Goal: Task Accomplishment & Management: Manage account settings

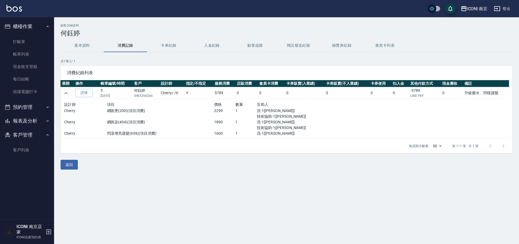
click at [277, 194] on div "顧客詳細資料 [PERSON_NAME] 基本資料 消費記錄 卡券紀錄 入金紀錄 顧客追蹤 簡訊發送紀錄 抽獎券紀錄 會員卡列表 共 1 筆, 1 / 1 消…" at bounding box center [259, 122] width 519 height 244
click at [19, 39] on link "打帳單" at bounding box center [27, 42] width 50 height 12
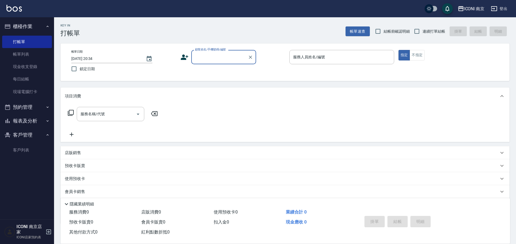
click at [206, 57] on input "顧客姓名/手機號碼/編號" at bounding box center [220, 56] width 52 height 9
click at [210, 80] on li "陳筱涵/0933810842/null" at bounding box center [223, 79] width 65 height 9
type input "陳筱涵/0933810842/null"
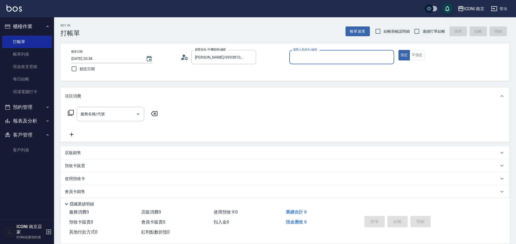
click at [184, 58] on icon at bounding box center [184, 57] width 8 height 8
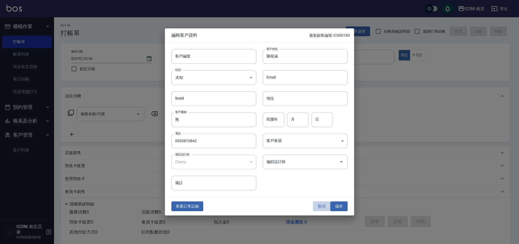
click at [320, 207] on button "取消" at bounding box center [321, 207] width 17 height 10
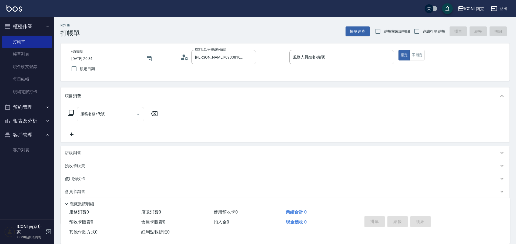
click at [184, 57] on icon at bounding box center [184, 57] width 8 height 8
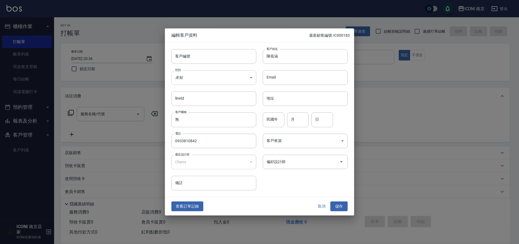
click at [212, 72] on body "ICONI 南京 登出 櫃檯作業 打帳單 帳單列表 現金收支登錄 每日結帳 現場電腦打卡 預約管理 預約管理 單日預約紀錄 單週預約紀錄 報表及分析 報表目錄…" at bounding box center [259, 138] width 519 height 276
click at [179, 107] on li "女" at bounding box center [213, 109] width 85 height 9
type input "[DEMOGRAPHIC_DATA]"
click at [297, 139] on body "ICONI 南京 登出 櫃檯作業 打帳單 帳單列表 現金收支登錄 每日結帳 現場電腦打卡 預約管理 預約管理 單日預約紀錄 單週預約紀錄 報表及分析 報表目錄…" at bounding box center [259, 138] width 519 height 276
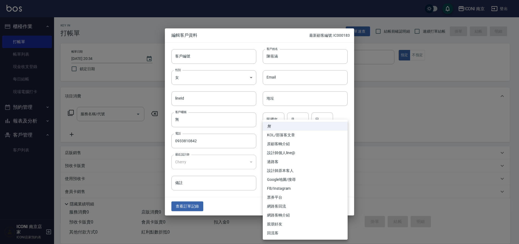
click at [279, 189] on li "FB/Instagram" at bounding box center [305, 188] width 85 height 9
type input "FB/Instagram"
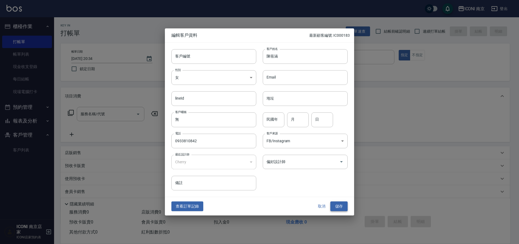
click at [342, 207] on button "儲存" at bounding box center [338, 207] width 17 height 10
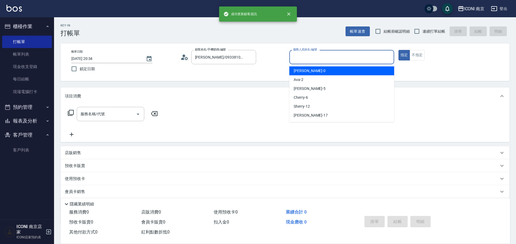
click at [329, 56] on input "服務人員姓名/編號" at bounding box center [342, 56] width 100 height 9
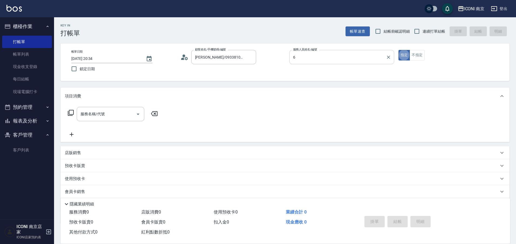
type input "Cherry-6"
type button "true"
click at [422, 34] on input "連續打單結帳" at bounding box center [416, 31] width 11 height 11
checkbox input "true"
click at [71, 112] on icon at bounding box center [71, 113] width 6 height 6
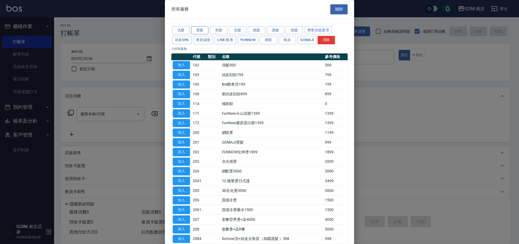
click at [198, 30] on button "燙髮" at bounding box center [199, 30] width 17 height 8
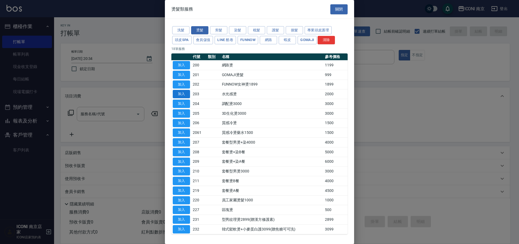
click at [185, 97] on button "加入" at bounding box center [181, 94] width 17 height 8
type input "水光感燙(203)"
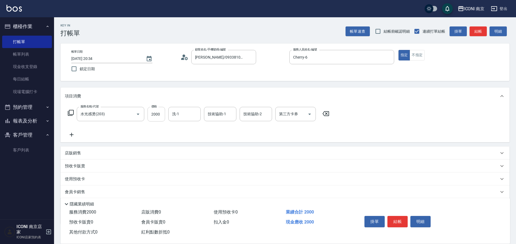
drag, startPoint x: 158, startPoint y: 117, endPoint x: 153, endPoint y: 110, distance: 8.3
click at [157, 117] on input "2000" at bounding box center [156, 114] width 18 height 15
type input "2800"
type input "Nina-17"
click at [69, 112] on icon at bounding box center [71, 113] width 6 height 6
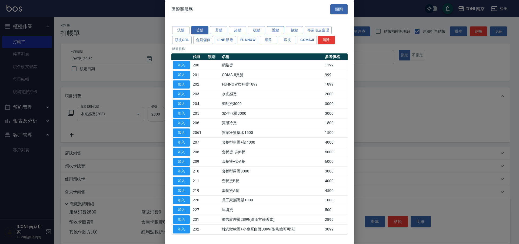
click at [271, 29] on button "護髮" at bounding box center [275, 30] width 17 height 8
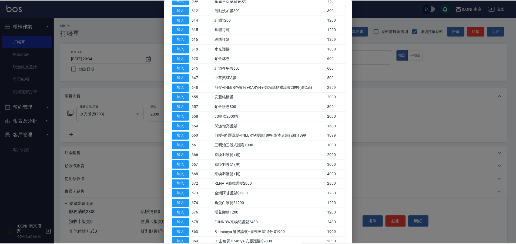
scroll to position [145, 0]
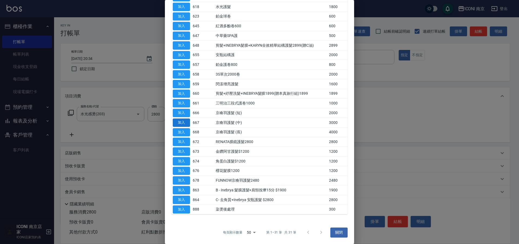
click at [182, 122] on button "加入" at bounding box center [181, 123] width 17 height 8
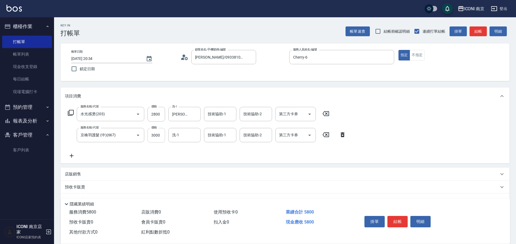
click at [158, 136] on input "3000" at bounding box center [156, 135] width 18 height 15
type input "2680"
type input "Nina-17"
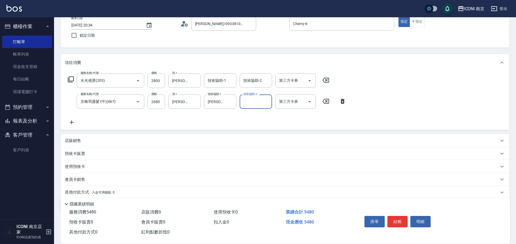
scroll to position [34, 0]
click at [84, 193] on p "其他付款方式 入金可用餘額: 0" at bounding box center [90, 192] width 50 height 6
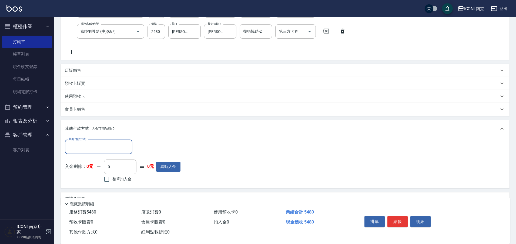
scroll to position [117, 0]
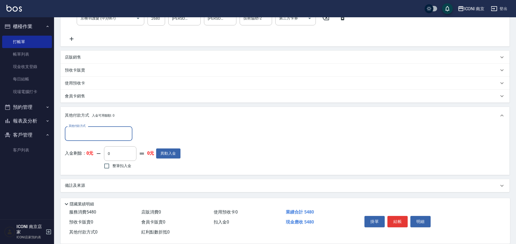
click at [89, 181] on div "備註及來源" at bounding box center [285, 185] width 449 height 13
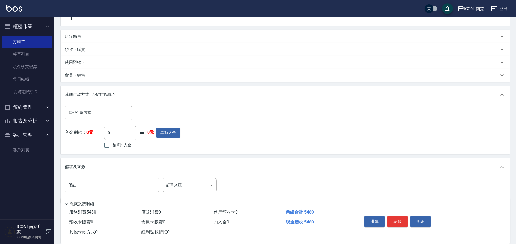
scroll to position [149, 0]
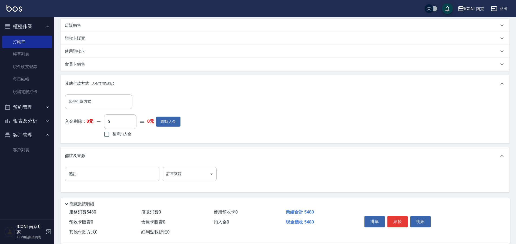
click at [186, 174] on body "ICONI 南京 登出 櫃檯作業 打帳單 帳單列表 現金收支登錄 每日結帳 現場電腦打卡 預約管理 預約管理 單日預約紀錄 單週預約紀錄 報表及分析 報表目錄…" at bounding box center [258, 47] width 516 height 393
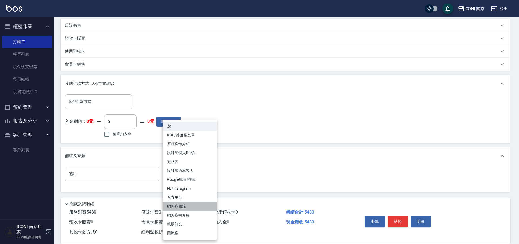
click at [187, 207] on li "網路客回流" at bounding box center [190, 206] width 54 height 9
type input "網路客回流"
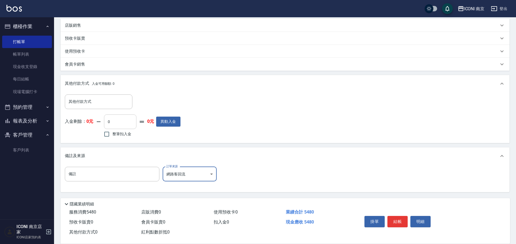
click at [127, 124] on input "0" at bounding box center [120, 122] width 32 height 15
type input "0"
click at [109, 99] on input "其他付款方式" at bounding box center [98, 101] width 63 height 9
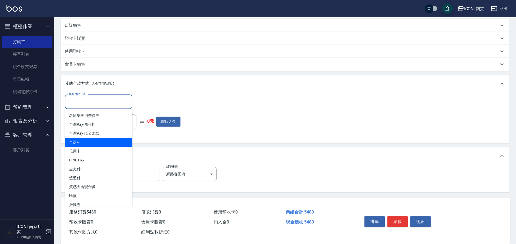
scroll to position [14, 0]
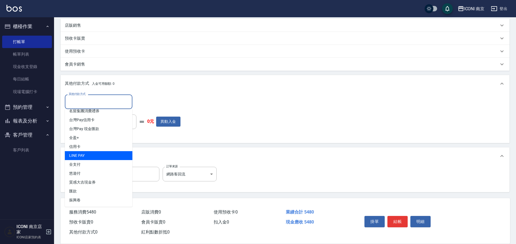
click at [110, 154] on span "LINE PAY" at bounding box center [99, 155] width 68 height 9
type input "LINE PAY"
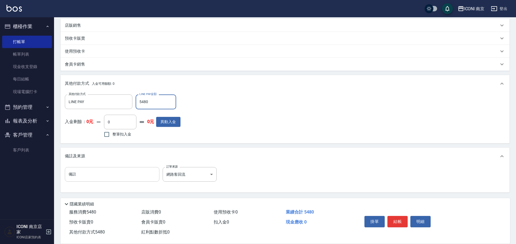
type input "5480"
drag, startPoint x: 148, startPoint y: 175, endPoint x: 145, endPoint y: 174, distance: 2.8
click at [147, 175] on input "備註" at bounding box center [112, 174] width 95 height 15
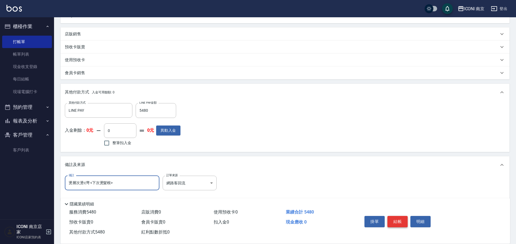
scroll to position [149, 0]
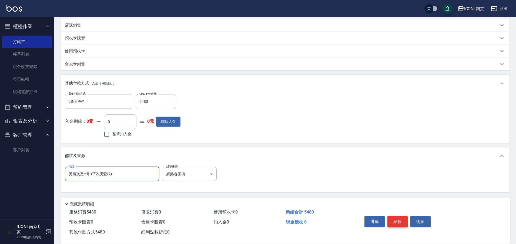
type input "燙層次燙c灣 <下次燙髮根>"
click at [400, 219] on button "結帳" at bounding box center [397, 221] width 20 height 11
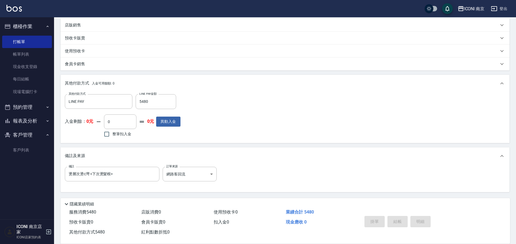
type input "2025/10/10 20:37"
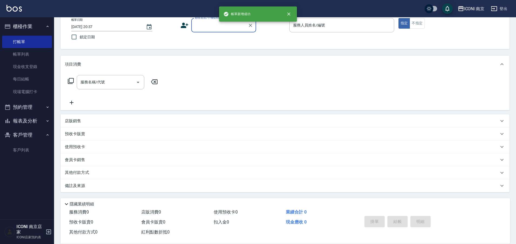
scroll to position [0, 0]
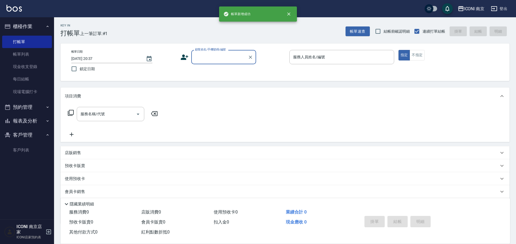
click at [220, 58] on input "顧客姓名/手機號碼/編號" at bounding box center [220, 56] width 52 height 9
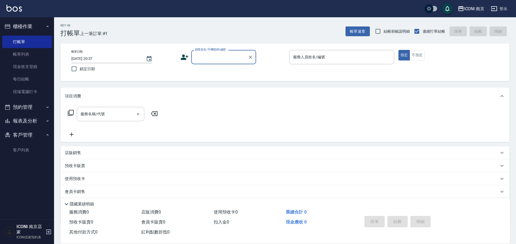
click at [220, 58] on input "顧客姓名/手機號碼/編號" at bounding box center [220, 56] width 52 height 9
click at [218, 68] on li "邱怡蓉/0933726910/null" at bounding box center [223, 70] width 65 height 9
type input "邱怡蓉/0933726910/null"
click at [185, 60] on icon at bounding box center [184, 57] width 8 height 8
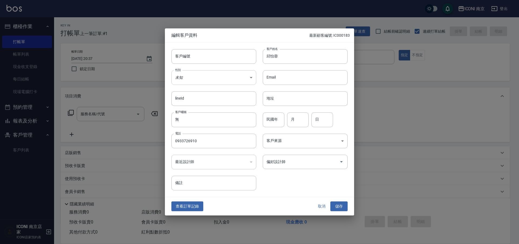
click at [206, 76] on body "ICONI 南京 登出 櫃檯作業 打帳單 帳單列表 現金收支登錄 每日結帳 現場電腦打卡 預約管理 預約管理 單日預約紀錄 單週預約紀錄 報表及分析 報表目錄…" at bounding box center [259, 138] width 519 height 276
click at [190, 109] on li "女" at bounding box center [213, 109] width 85 height 9
type input "[DEMOGRAPHIC_DATA]"
click at [263, 119] on input "民國年" at bounding box center [274, 120] width 22 height 15
type input "78"
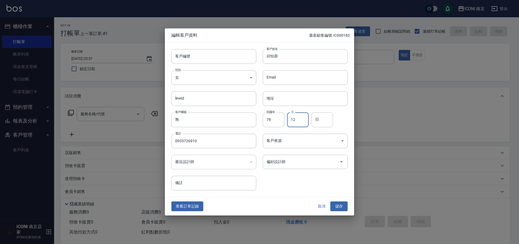
type input "12"
type input "26"
click at [291, 146] on body "ICONI 南京 登出 櫃檯作業 打帳單 帳單列表 現金收支登錄 每日結帳 現場電腦打卡 預約管理 預約管理 單日預約紀錄 單週預約紀錄 報表及分析 報表目錄…" at bounding box center [259, 138] width 519 height 276
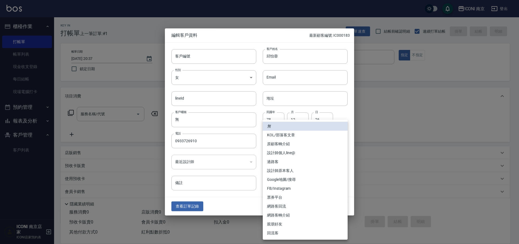
click at [291, 190] on li "FB/Instagram" at bounding box center [305, 188] width 85 height 9
type input "FB/Instagram"
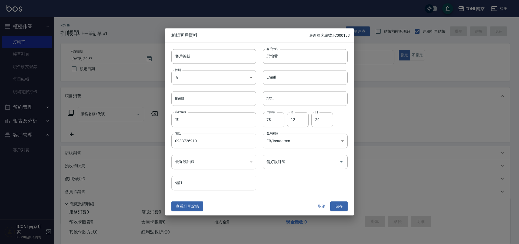
click at [194, 188] on input "備註" at bounding box center [213, 183] width 85 height 15
click at [338, 204] on button "儲存" at bounding box center [338, 207] width 17 height 10
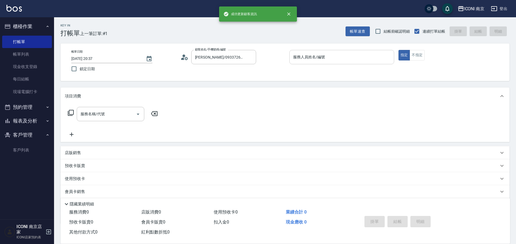
click at [357, 55] on input "服務人員姓名/編號" at bounding box center [342, 56] width 100 height 9
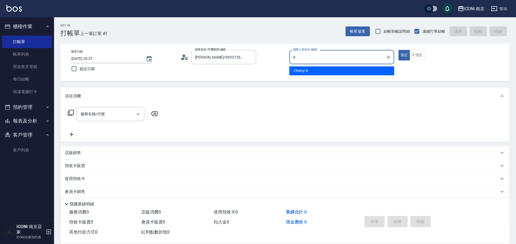
type input "Cherry-6"
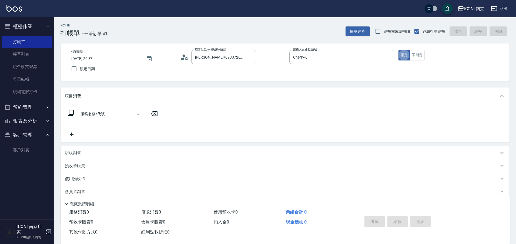
click at [72, 110] on icon at bounding box center [71, 113] width 6 height 6
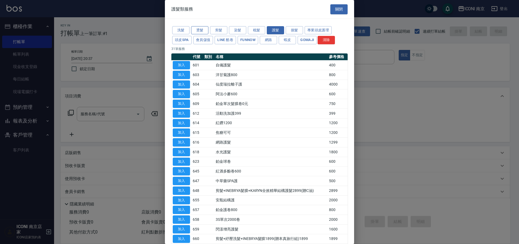
click at [199, 30] on button "燙髮" at bounding box center [199, 30] width 17 height 8
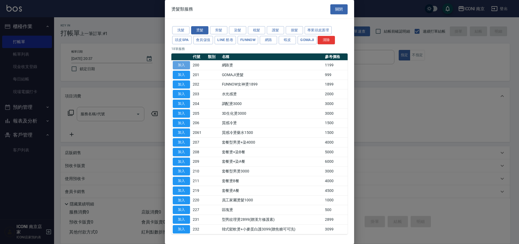
click at [179, 64] on button "加入" at bounding box center [181, 65] width 17 height 8
type input "網路燙(200)"
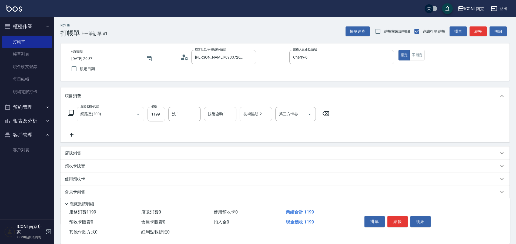
click at [160, 113] on input "1199" at bounding box center [156, 114] width 18 height 15
type input "2299"
type input "Nina-17"
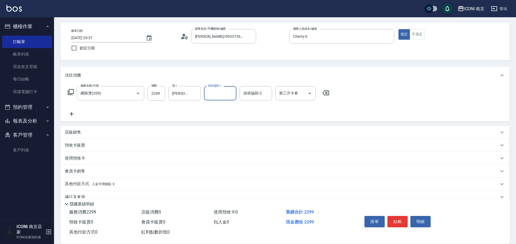
scroll to position [32, 0]
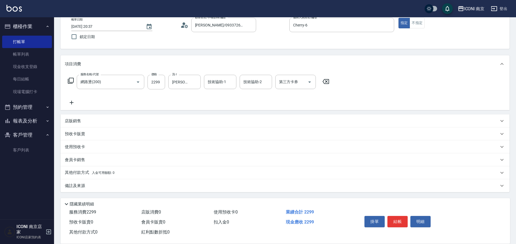
click at [81, 186] on p "備註及來源" at bounding box center [75, 186] width 20 height 6
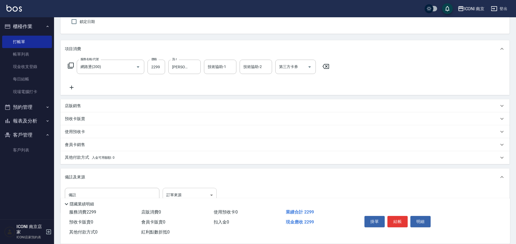
scroll to position [68, 0]
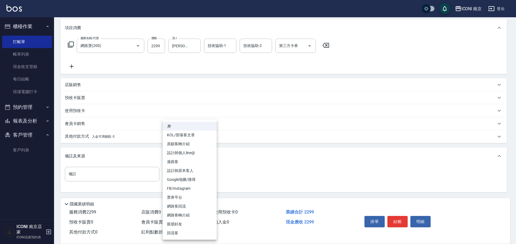
click at [182, 176] on body "ICONI 南京 登出 櫃檯作業 打帳單 帳單列表 現金收支登錄 每日結帳 現場電腦打卡 預約管理 預約管理 單日預約紀錄 單週預約紀錄 報表及分析 報表目錄…" at bounding box center [258, 88] width 516 height 313
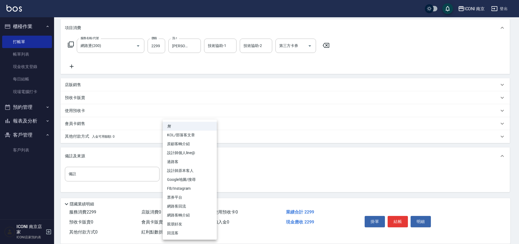
click at [188, 189] on li "FB/Instagram" at bounding box center [190, 188] width 54 height 9
type input "FB/Instagram"
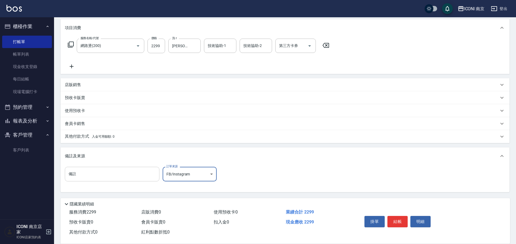
click at [146, 173] on input "備註" at bounding box center [112, 174] width 95 height 15
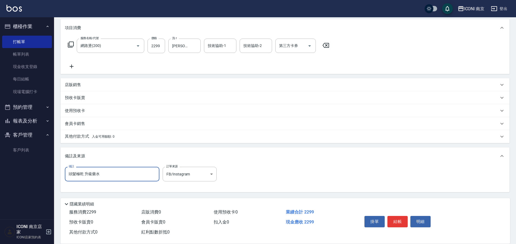
scroll to position [35, 0]
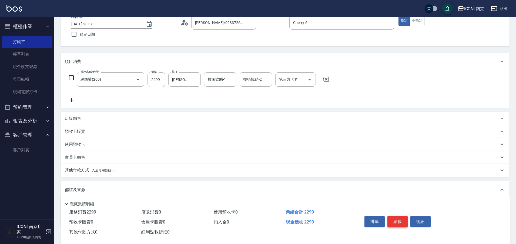
type input "頭髮極乾 升級藥水"
click at [402, 223] on button "結帳" at bounding box center [397, 221] width 20 height 11
click at [402, 223] on div "掛單 結帳 明細" at bounding box center [397, 222] width 71 height 17
type input "2025/10/10 20:38"
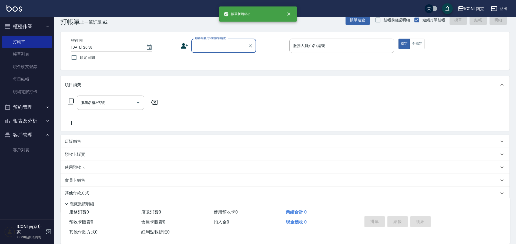
scroll to position [0, 0]
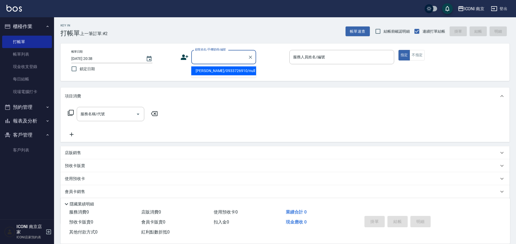
click at [200, 57] on input "顧客姓名/手機號碼/編號" at bounding box center [220, 56] width 52 height 9
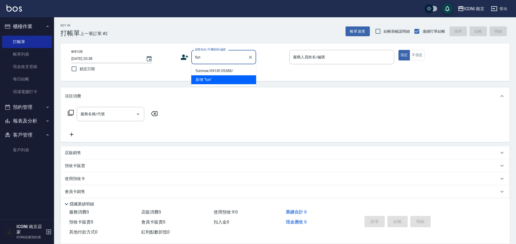
click at [202, 71] on li "funnow/0918135388/" at bounding box center [223, 70] width 65 height 9
click at [202, 71] on div "帳單日期 2025/10/10 20:38 鎖定日期 顧客姓名/手機號碼/編號 fun 顧客姓名/手機號碼/編號 服務人員姓名/編號 服務人員姓名/編號 指定…" at bounding box center [285, 62] width 436 height 25
type input "funnow/0918135388/"
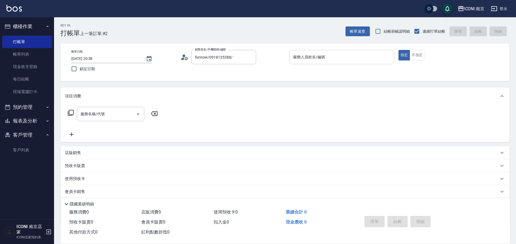
click at [304, 58] on input "服務人員姓名/編號" at bounding box center [342, 56] width 100 height 9
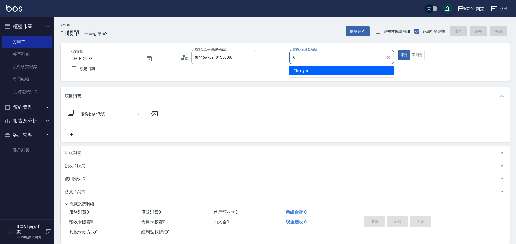
type input "Cherry-6"
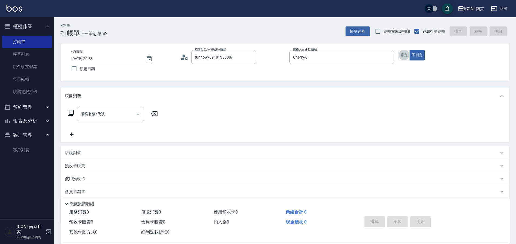
click at [70, 112] on icon at bounding box center [71, 113] width 6 height 6
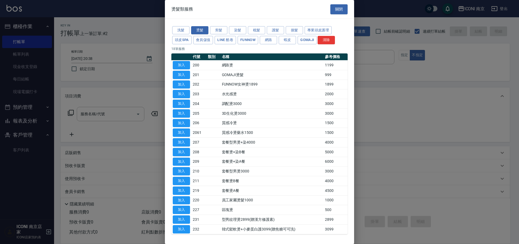
click at [180, 47] on p "18 筆服務" at bounding box center [259, 48] width 176 height 5
drag, startPoint x: 183, startPoint y: 45, endPoint x: 189, endPoint y: 40, distance: 7.7
click at [186, 43] on div "洗髮 燙髮 剪髮 染髮 梳髮 護髮 接髮 專業頭皮護理 頭皮SPA 會員儲值 LINE 酷卷 FUNNOW 網路 蝦皮 Gomaji 清除" at bounding box center [259, 35] width 176 height 20
click at [189, 40] on button "頭皮SPA" at bounding box center [181, 40] width 19 height 8
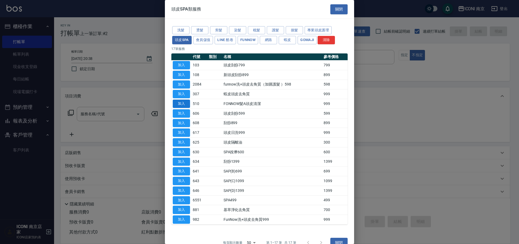
click at [184, 104] on button "加入" at bounding box center [181, 104] width 17 height 8
type input "FONNOW髮A頭皮清潔(510)"
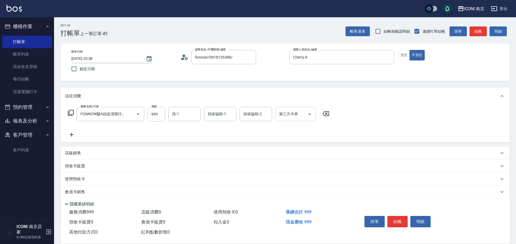
click at [309, 112] on icon "Open" at bounding box center [309, 114] width 6 height 6
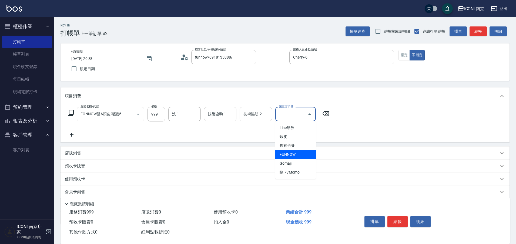
click at [301, 156] on span "FUNNOW" at bounding box center [295, 154] width 41 height 9
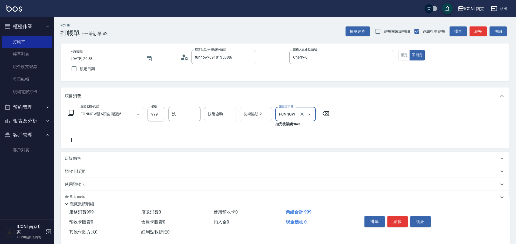
type input "FUNNOW"
click at [396, 223] on button "結帳" at bounding box center [397, 221] width 20 height 11
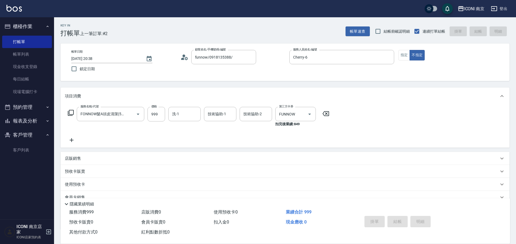
type input "2025/10/10 20:39"
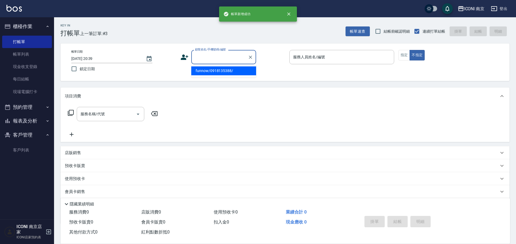
click at [214, 61] on input "顧客姓名/手機號碼/編號" at bounding box center [220, 56] width 52 height 9
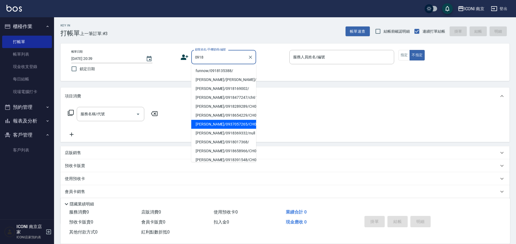
click at [221, 129] on li "陳文琳/0937057265/CH0000918" at bounding box center [223, 124] width 65 height 9
type input "陳文琳/0937057265/CH0000918"
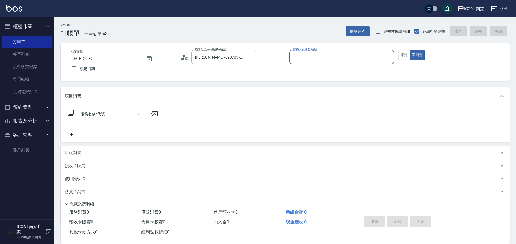
type input "Cherry-6"
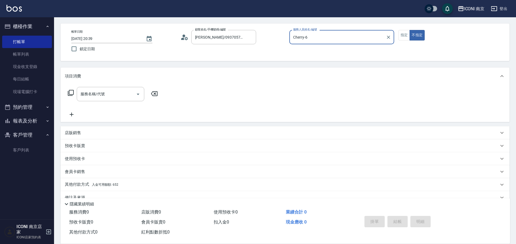
scroll to position [32, 0]
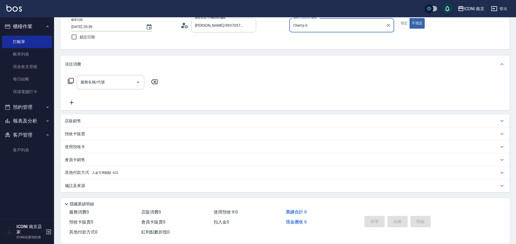
click at [96, 174] on span "入金可用餘額: 652" at bounding box center [105, 173] width 26 height 4
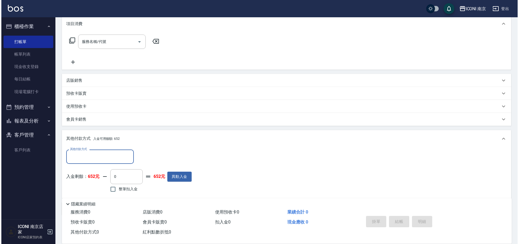
scroll to position [96, 0]
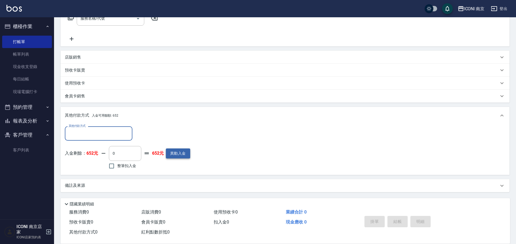
click at [174, 154] on button "異動入金" at bounding box center [178, 154] width 24 height 10
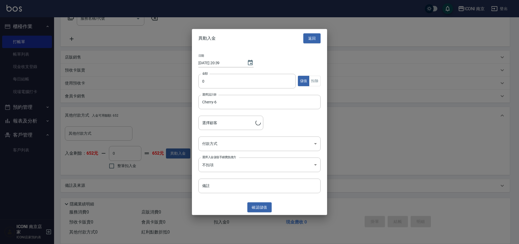
type input "陳文琳/0937057265/CH0000918"
click at [224, 80] on input "0" at bounding box center [246, 81] width 97 height 15
type input "5000"
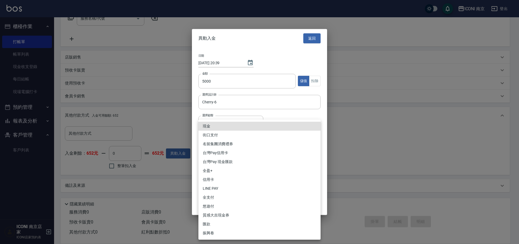
click at [250, 149] on body "ICONI 南京 登出 櫃檯作業 打帳單 帳單列表 現金收支登錄 每日結帳 現場電腦打卡 預約管理 預約管理 單日預約紀錄 單週預約紀錄 報表及分析 報表目錄…" at bounding box center [259, 74] width 519 height 340
click at [218, 127] on li "現金" at bounding box center [259, 126] width 122 height 9
type input "現金"
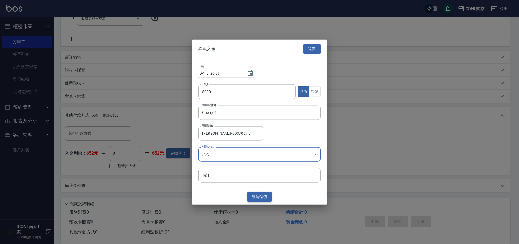
click at [264, 197] on button "確認 儲值" at bounding box center [259, 197] width 24 height 10
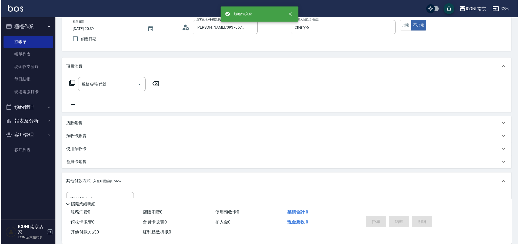
scroll to position [28, 0]
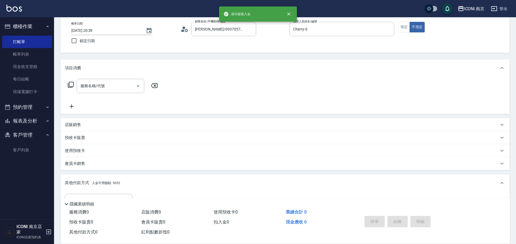
click at [70, 85] on icon at bounding box center [71, 85] width 6 height 6
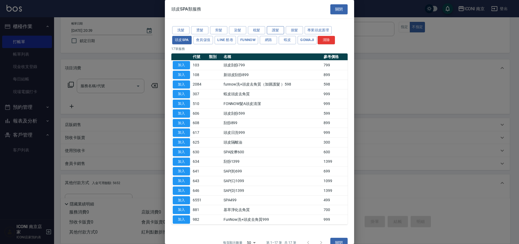
click at [273, 30] on button "護髮" at bounding box center [275, 30] width 17 height 8
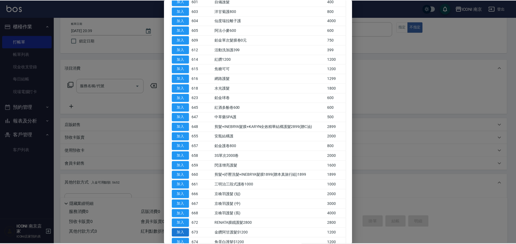
scroll to position [101, 0]
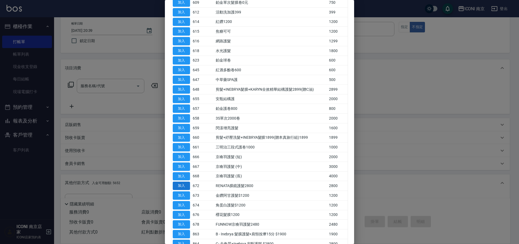
click at [179, 188] on button "加入" at bounding box center [181, 186] width 17 height 8
type input "RENATA膜鏡護髮2800(672)"
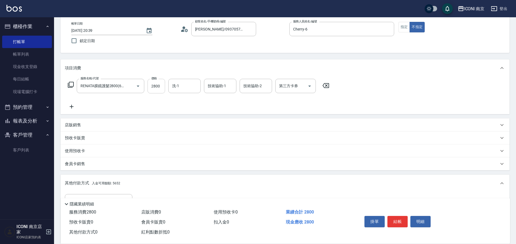
click at [156, 88] on input "2800" at bounding box center [156, 86] width 18 height 15
type input "2000"
type input "Nina-17"
click at [72, 84] on icon at bounding box center [71, 85] width 6 height 6
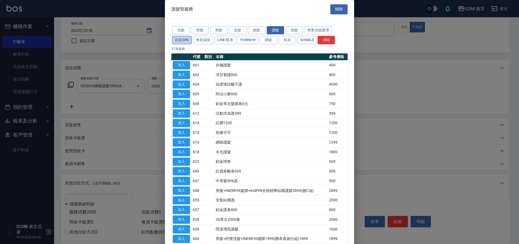
click at [185, 42] on button "頭皮SPA" at bounding box center [181, 40] width 19 height 8
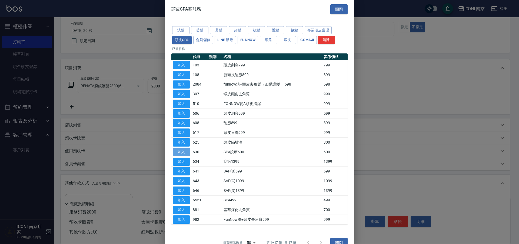
click at [182, 155] on button "加入" at bounding box center [181, 152] width 17 height 8
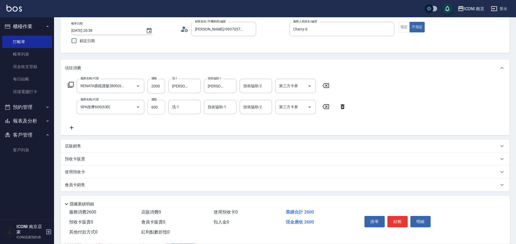
click at [158, 111] on input "600" at bounding box center [156, 107] width 18 height 15
type input "1400"
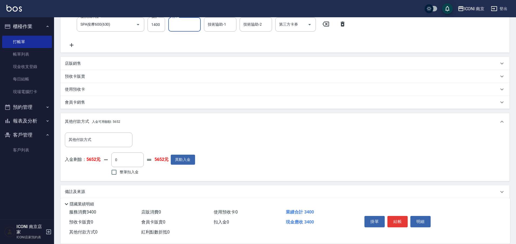
scroll to position [117, 0]
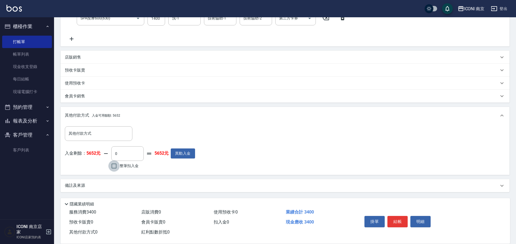
click at [119, 171] on input "整筆扣入金" at bounding box center [113, 165] width 11 height 11
checkbox input "true"
type input "3400"
click at [103, 185] on div "備註及來源" at bounding box center [282, 186] width 434 height 6
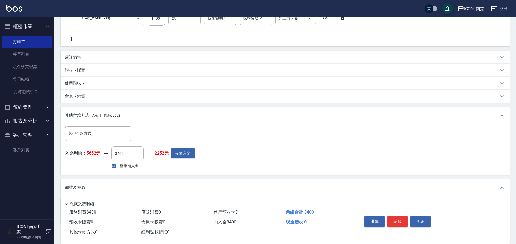
scroll to position [149, 0]
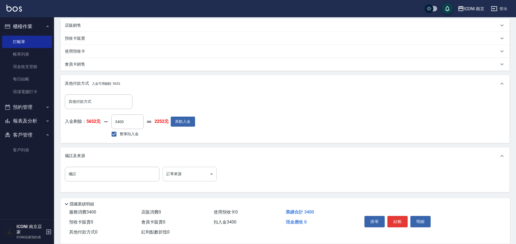
click at [184, 172] on body "ICONI 南京 登出 櫃檯作業 打帳單 帳單列表 現金收支登錄 每日結帳 現場電腦打卡 預約管理 預約管理 單日預約紀錄 單週預約紀錄 報表及分析 報表目錄…" at bounding box center [258, 47] width 516 height 393
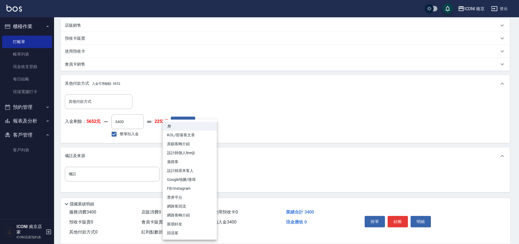
click at [188, 172] on li "設計師原本客人" at bounding box center [190, 170] width 54 height 9
type input "設計師原本客人"
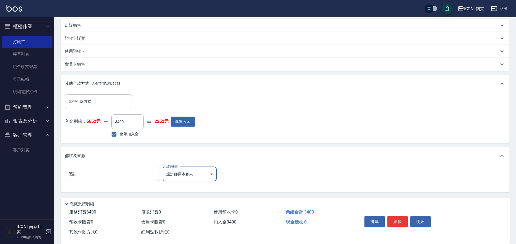
scroll to position [14, 0]
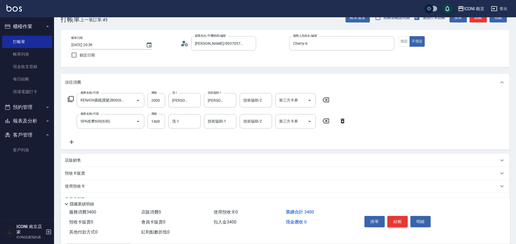
click at [397, 222] on button "結帳" at bounding box center [397, 221] width 20 height 11
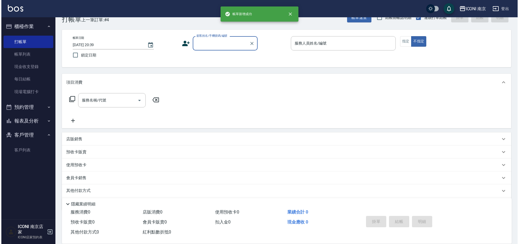
scroll to position [0, 0]
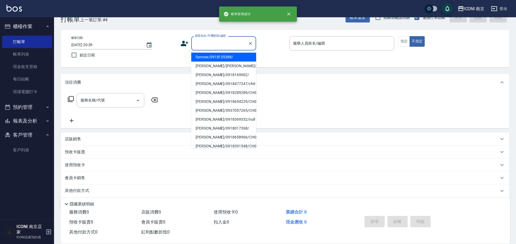
click at [215, 42] on input "顧客姓名/手機號碼/編號" at bounding box center [220, 43] width 52 height 9
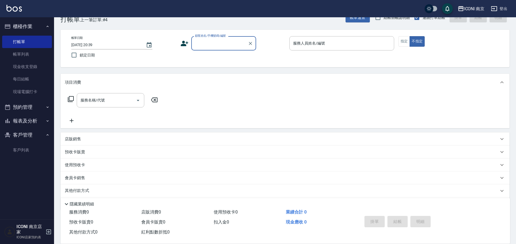
click at [215, 42] on input "顧客姓名/手機號碼/編號" at bounding box center [220, 43] width 52 height 9
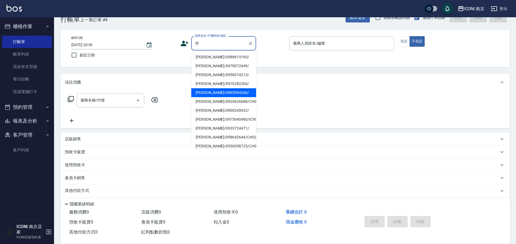
click at [209, 93] on li "何鈺婷/0965394266/" at bounding box center [223, 92] width 65 height 9
type input "何鈺婷/0965394266/"
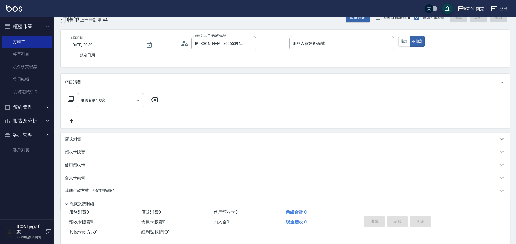
click at [184, 44] on icon at bounding box center [184, 43] width 8 height 8
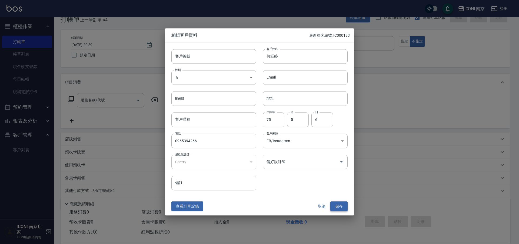
click at [341, 207] on button "儲存" at bounding box center [338, 207] width 17 height 10
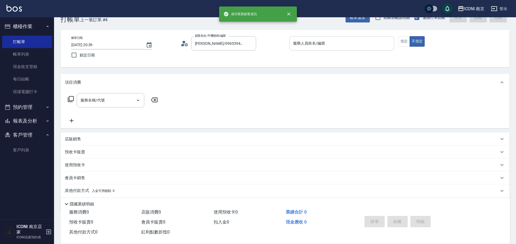
click at [308, 46] on input "服務人員姓名/編號" at bounding box center [342, 43] width 100 height 9
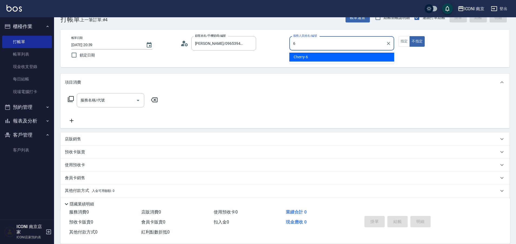
type input "Cherry-6"
type button "false"
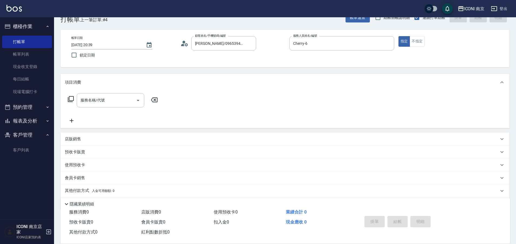
click at [72, 98] on icon at bounding box center [71, 99] width 6 height 6
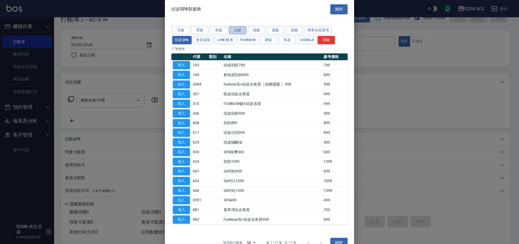
click at [233, 30] on button "染髮" at bounding box center [237, 30] width 17 height 8
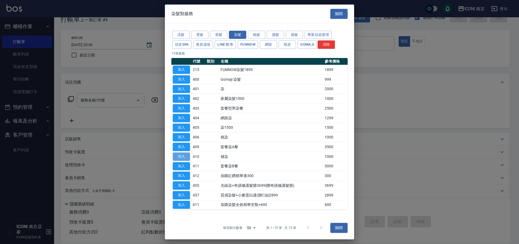
click at [180, 156] on button "加入" at bounding box center [181, 157] width 17 height 8
type input "補染(410)"
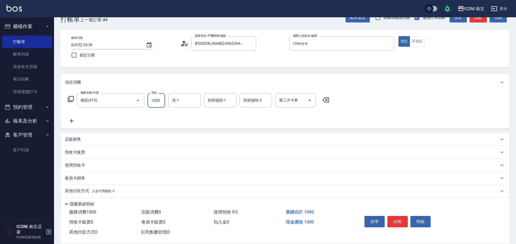
click at [158, 101] on input "1000" at bounding box center [156, 100] width 18 height 15
type input "2500"
type input "Nina-17"
click at [72, 99] on icon at bounding box center [71, 99] width 6 height 6
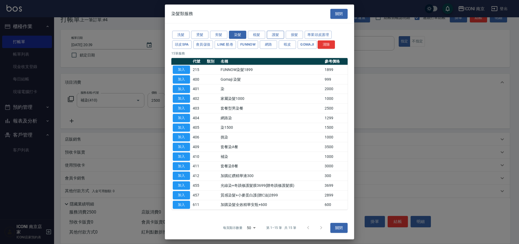
click at [277, 36] on button "護髮" at bounding box center [275, 35] width 17 height 8
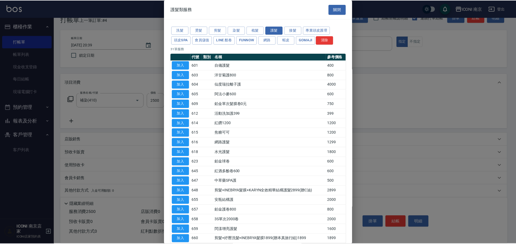
scroll to position [68, 0]
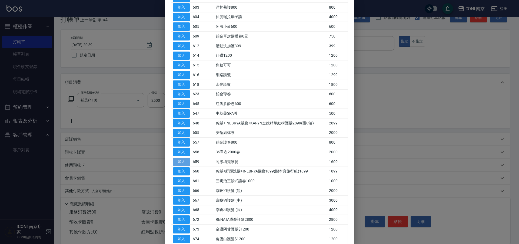
click at [186, 164] on button "加入" at bounding box center [181, 162] width 17 height 8
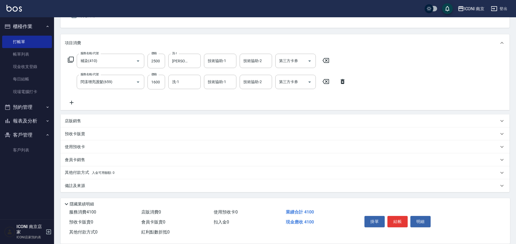
click at [82, 187] on p "備註及來源" at bounding box center [75, 186] width 20 height 6
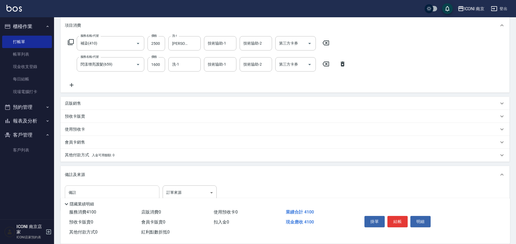
scroll to position [88, 0]
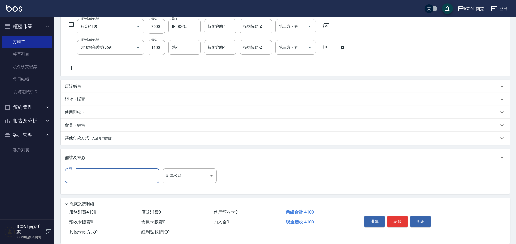
click at [102, 181] on input "備註" at bounding box center [112, 176] width 95 height 15
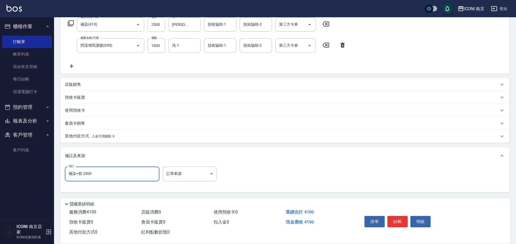
type input "補染+剪 2500"
click at [185, 163] on div "備註及來源" at bounding box center [285, 155] width 449 height 17
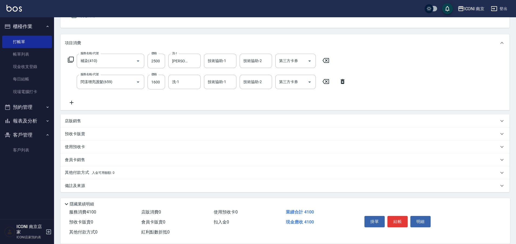
scroll to position [53, 0]
click at [125, 183] on div "備註及來源" at bounding box center [282, 186] width 434 height 6
click at [124, 181] on div "備註及來源" at bounding box center [285, 185] width 449 height 13
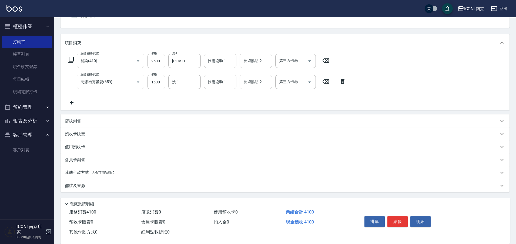
click at [82, 186] on p "備註及來源" at bounding box center [75, 186] width 20 height 6
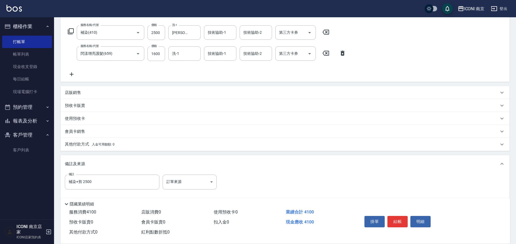
scroll to position [85, 0]
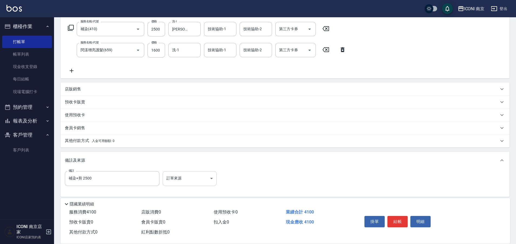
click at [185, 177] on body "ICONI 南京 登出 櫃檯作業 打帳單 帳單列表 現金收支登錄 每日結帳 現場電腦打卡 預約管理 預約管理 單日預約紀錄 單週預約紀錄 報表及分析 報表目錄…" at bounding box center [258, 82] width 516 height 334
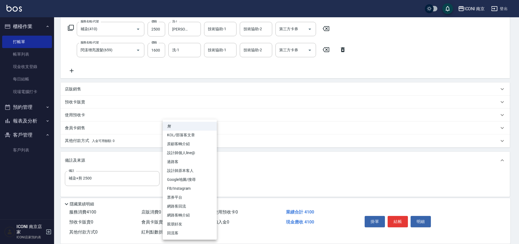
click at [184, 208] on li "網路客回流" at bounding box center [190, 206] width 54 height 9
type input "網路客回流"
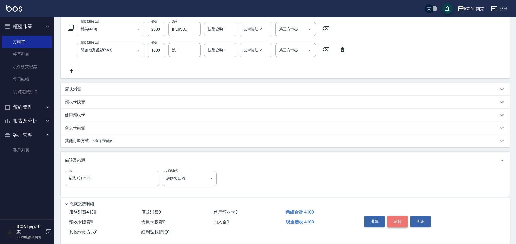
click at [398, 220] on button "結帳" at bounding box center [397, 221] width 20 height 11
type input "2025/10/10 20:41"
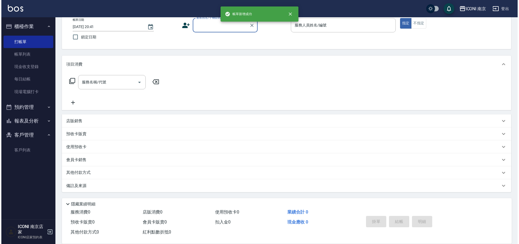
scroll to position [0, 0]
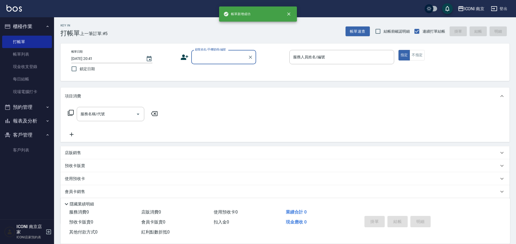
click at [27, 120] on button "報表及分析" at bounding box center [27, 121] width 50 height 14
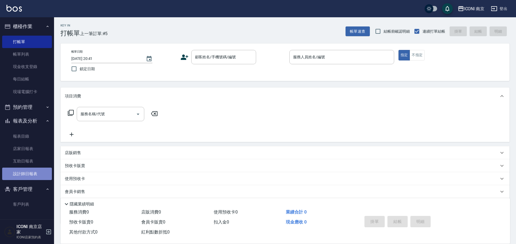
click at [18, 173] on link "設計師日報表" at bounding box center [27, 174] width 50 height 12
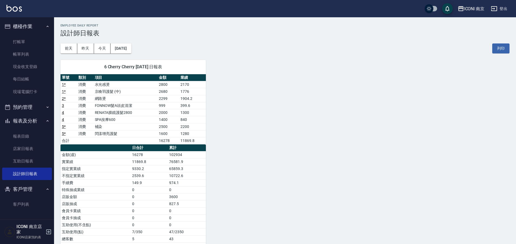
click at [62, 113] on link "4" at bounding box center [63, 112] width 2 height 4
click at [98, 52] on button "今天" at bounding box center [102, 48] width 17 height 10
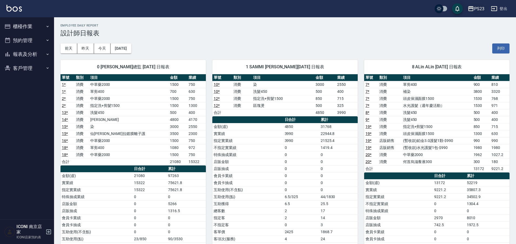
click at [480, 11] on div "PS23" at bounding box center [479, 8] width 10 height 7
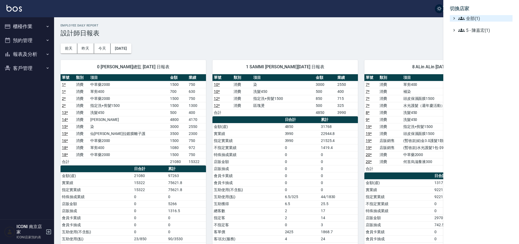
click at [476, 16] on span "全部(1)" at bounding box center [484, 18] width 52 height 6
click at [477, 24] on span "ICONI 南京" at bounding box center [483, 25] width 53 height 6
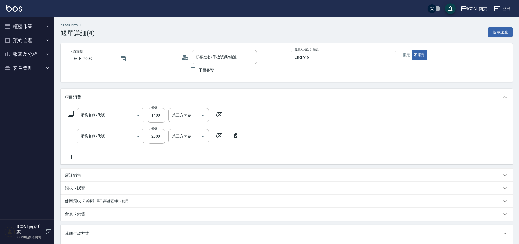
type input "[DATE] 20:39"
type input "Cherry-6"
type input "設計師原本客人"
type input "[PERSON_NAME]/0937057265/CH0000918"
type input "SPA按摩600(630)"
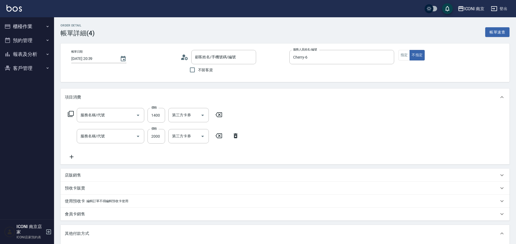
type input "RENATA膜鏡護髮2800(672)"
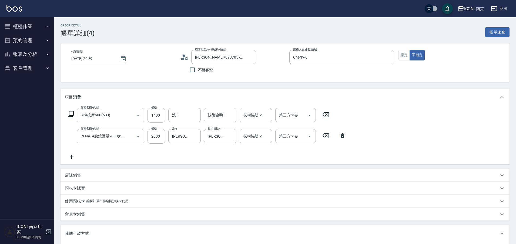
click at [396, 53] on div "帳單日期 2025/10/10 20:39 顧客姓名/手機號碼/編號 陳文琳/0937057265/CH0000918 顧客姓名/手機號碼/編號 不留客資 服…" at bounding box center [285, 63] width 436 height 26
click at [397, 55] on div "帳單日期 2025/10/10 20:39 顧客姓名/手機號碼/編號 陳文琳/0937057265/CH0000918 顧客姓名/手機號碼/編號 不留客資 服…" at bounding box center [285, 63] width 436 height 26
click at [399, 55] on button "指定" at bounding box center [404, 55] width 12 height 11
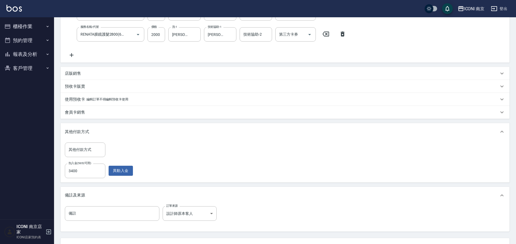
scroll to position [148, 0]
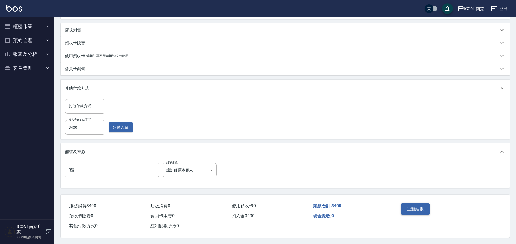
click at [417, 207] on button "重新結帳" at bounding box center [415, 208] width 29 height 11
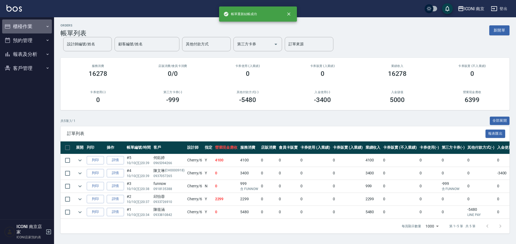
click at [18, 24] on button "櫃檯作業" at bounding box center [27, 26] width 50 height 14
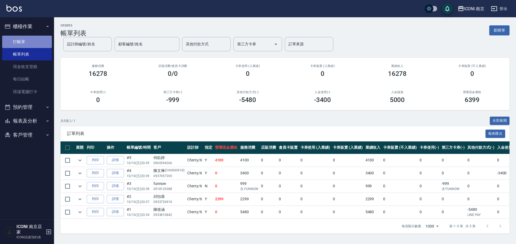
click at [20, 40] on link "打帳單" at bounding box center [27, 42] width 50 height 12
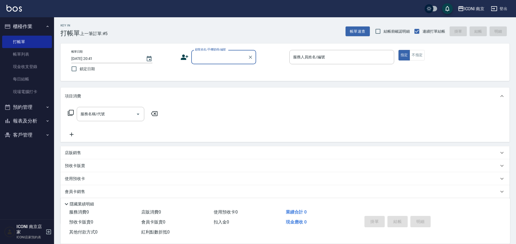
click at [214, 58] on input "顧客姓名/手機號碼/編號" at bounding box center [220, 56] width 52 height 9
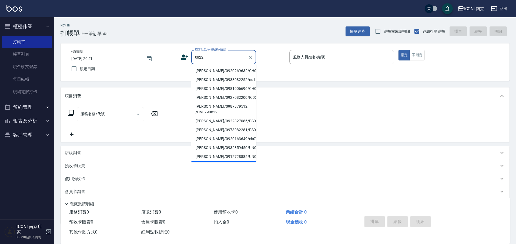
click at [220, 71] on li "呂容萱/0920269632/CH0000822" at bounding box center [223, 70] width 65 height 9
type input "呂容萱/0920269632/CH0000822"
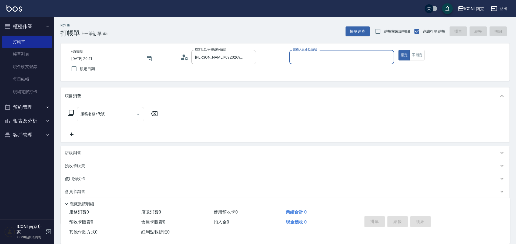
type input "Cherry-6"
click at [72, 111] on icon at bounding box center [71, 113] width 6 height 6
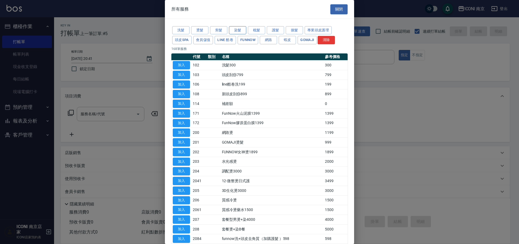
click at [238, 31] on button "染髮" at bounding box center [237, 30] width 17 height 8
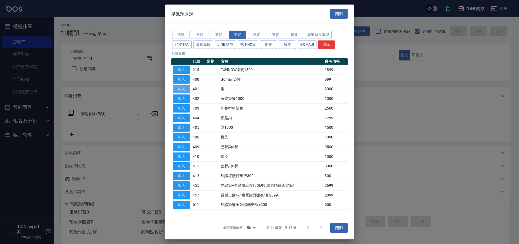
click at [186, 88] on button "加入" at bounding box center [181, 89] width 17 height 8
type input "染(401)"
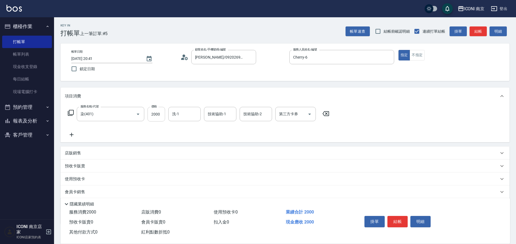
click at [159, 116] on input "2000" at bounding box center [156, 114] width 18 height 15
type input "2800"
click at [69, 113] on icon at bounding box center [71, 113] width 6 height 6
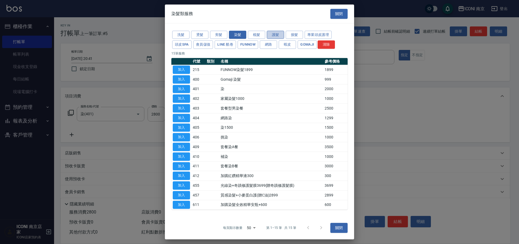
click at [276, 38] on button "護髮" at bounding box center [275, 35] width 17 height 8
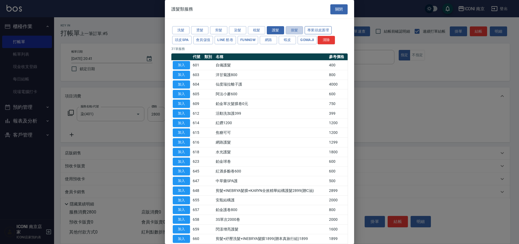
drag, startPoint x: 298, startPoint y: 29, endPoint x: 320, endPoint y: 29, distance: 22.4
click at [298, 29] on button "接髮" at bounding box center [294, 30] width 17 height 8
click at [320, 29] on div at bounding box center [259, 122] width 519 height 244
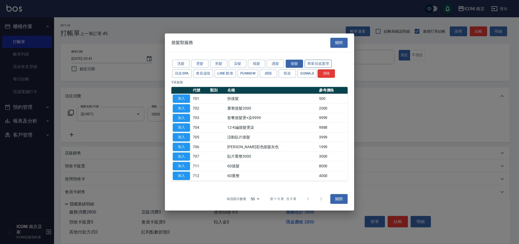
click at [314, 62] on button "專業頭皮護理" at bounding box center [317, 64] width 27 height 8
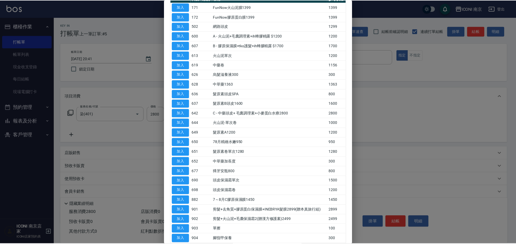
scroll to position [68, 0]
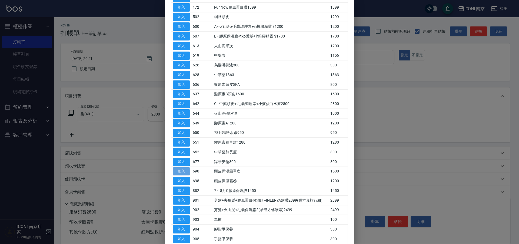
click at [180, 173] on button "加入" at bounding box center [181, 171] width 17 height 8
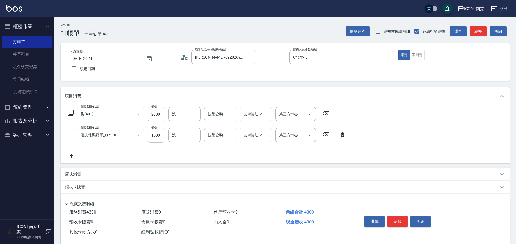
click at [154, 137] on input "1500" at bounding box center [156, 135] width 18 height 15
type input "1440"
type input "14"
click at [185, 116] on input "洗-1" at bounding box center [185, 113] width 28 height 9
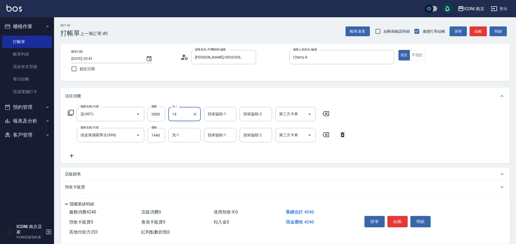
type input "14"
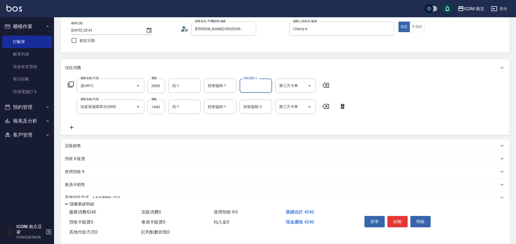
scroll to position [53, 0]
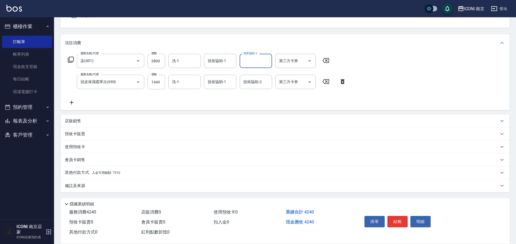
click at [93, 175] on p "其他付款方式 入金可用餘額: 7510" at bounding box center [92, 173] width 55 height 6
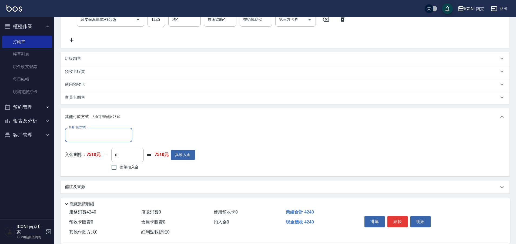
scroll to position [117, 0]
click at [128, 170] on label "整筆扣入金" at bounding box center [123, 165] width 30 height 11
click at [120, 170] on input "整筆扣入金" at bounding box center [113, 165] width 11 height 11
checkbox input "true"
type input "4240"
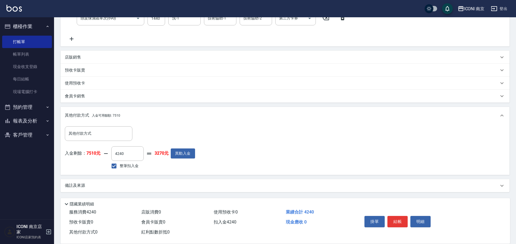
click at [109, 185] on div "備註及來源" at bounding box center [282, 186] width 434 height 6
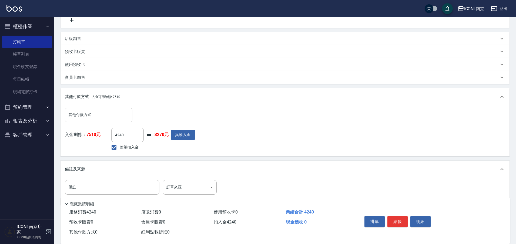
scroll to position [136, 0]
click at [203, 190] on body "ICONI 南京 登出 櫃檯作業 打帳單 帳單列表 現金收支登錄 每日結帳 現場電腦打卡 預約管理 預約管理 單日預約紀錄 單週預約紀錄 報表及分析 報表目錄…" at bounding box center [258, 60] width 516 height 393
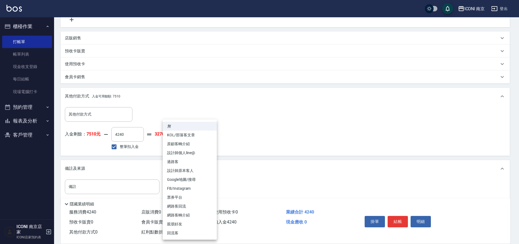
click at [199, 171] on li "設計師原本客人" at bounding box center [190, 170] width 54 height 9
type input "設計師原本客人"
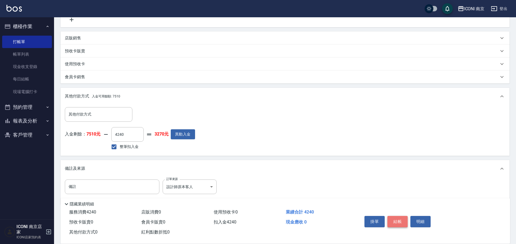
click at [396, 218] on button "結帳" at bounding box center [397, 221] width 20 height 11
type input "2025/10/10 20:43"
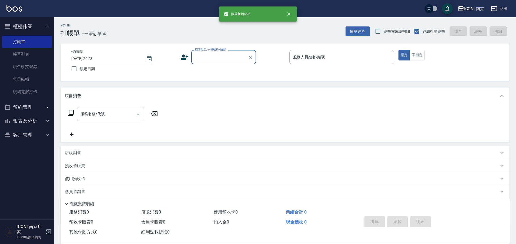
scroll to position [0, 0]
click at [29, 118] on button "報表及分析" at bounding box center [27, 121] width 50 height 14
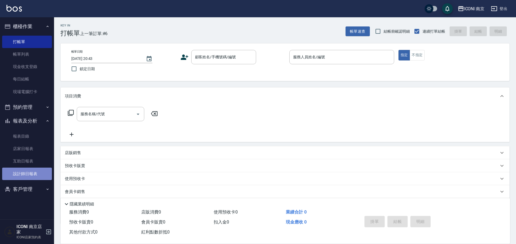
click at [19, 172] on link "設計師日報表" at bounding box center [27, 174] width 50 height 12
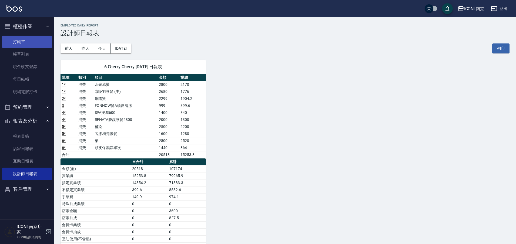
click at [25, 37] on link "打帳單" at bounding box center [27, 42] width 50 height 12
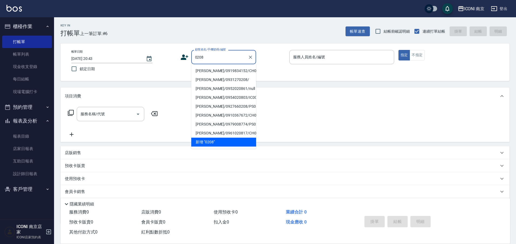
click at [225, 69] on li "游捷宇/0919834152/CH0750208" at bounding box center [223, 70] width 65 height 9
type input "游捷宇/0919834152/CH0750208"
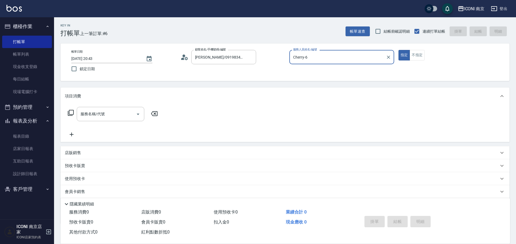
type input "Cherry-6"
click at [70, 115] on icon at bounding box center [71, 113] width 6 height 6
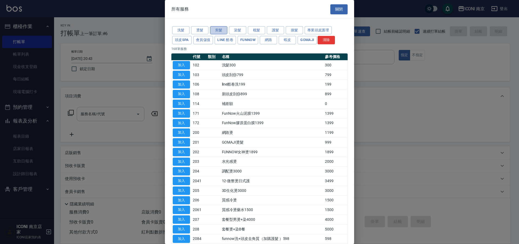
click at [219, 30] on button "剪髮" at bounding box center [218, 30] width 17 height 8
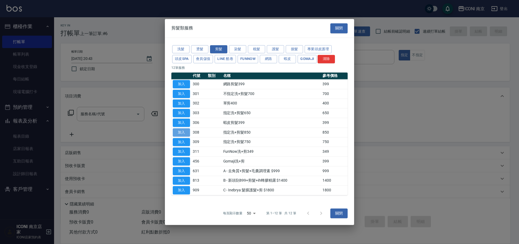
click at [182, 134] on button "加入" at bounding box center [181, 132] width 17 height 8
type input "指定洗+剪髮850(308)"
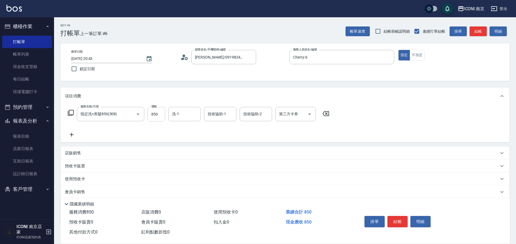
click at [159, 116] on input "850" at bounding box center [156, 114] width 18 height 15
type input "810"
type input "Nina-17"
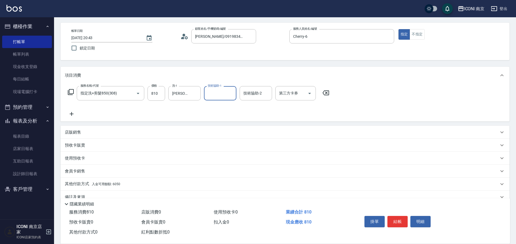
scroll to position [32, 0]
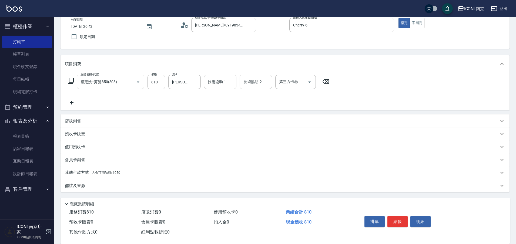
click at [106, 171] on span "入金可用餘額: 6050" at bounding box center [106, 173] width 28 height 4
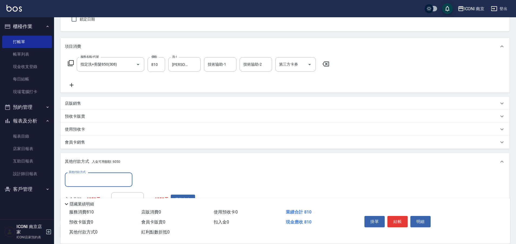
scroll to position [0, 0]
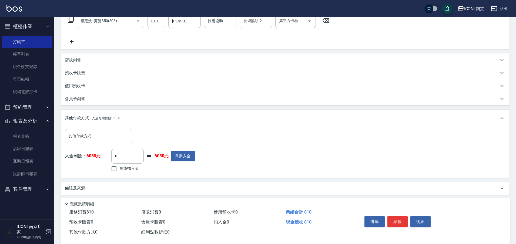
click at [130, 167] on span "整筆扣入金" at bounding box center [129, 169] width 19 height 6
click at [120, 167] on input "整筆扣入金" at bounding box center [113, 168] width 11 height 11
checkbox input "true"
type input "810"
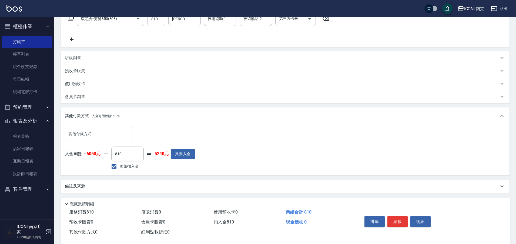
scroll to position [96, 0]
click at [192, 187] on div "備註及來源" at bounding box center [282, 186] width 434 height 6
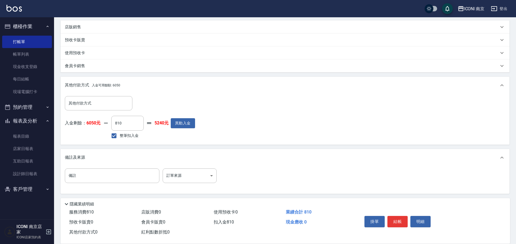
scroll to position [128, 0]
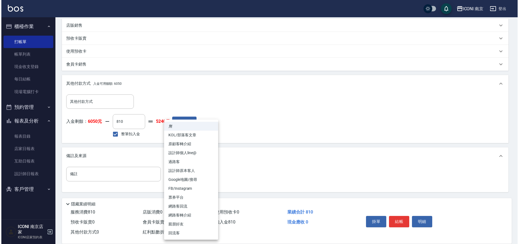
click at [176, 175] on body "ICONI 南京 登出 櫃檯作業 打帳單 帳單列表 現金收支登錄 每日結帳 現場電腦打卡 預約管理 預約管理 單日預約紀錄 單週預約紀錄 報表及分析 報表目錄…" at bounding box center [258, 58] width 516 height 372
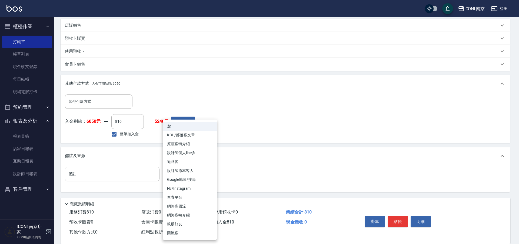
click at [190, 171] on li "設計師原本客人" at bounding box center [190, 170] width 54 height 9
type input "設計師原本客人"
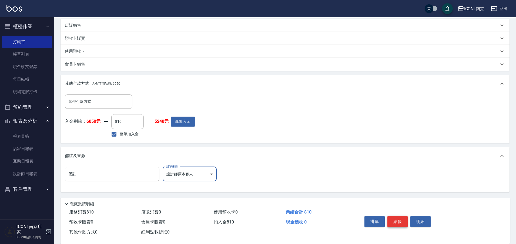
click at [395, 222] on button "結帳" at bounding box center [397, 221] width 20 height 11
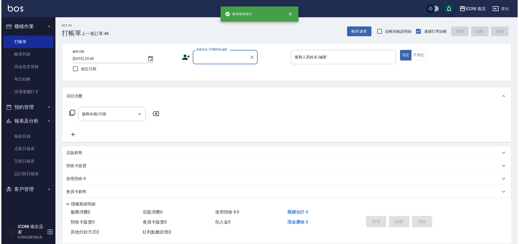
scroll to position [0, 0]
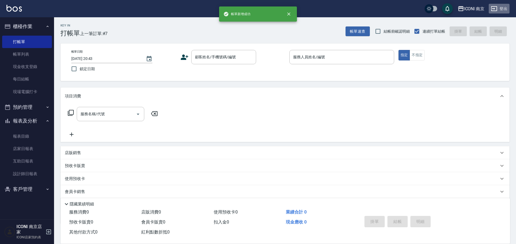
click at [501, 7] on button "登出" at bounding box center [499, 9] width 21 height 10
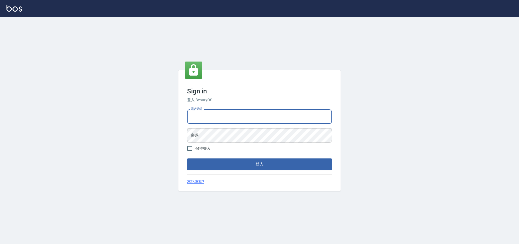
type input "0981921116"
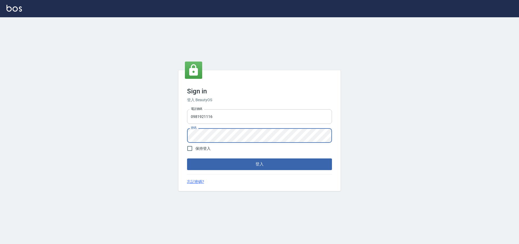
click at [187, 159] on button "登入" at bounding box center [259, 164] width 145 height 11
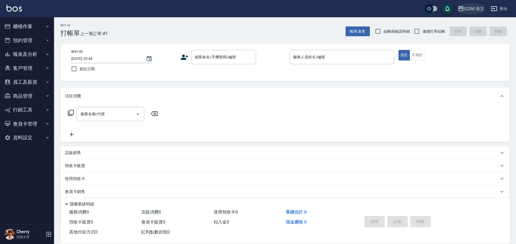
click at [475, 7] on div "ICONI 南京" at bounding box center [474, 8] width 21 height 7
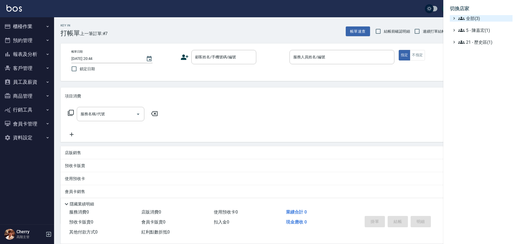
click at [470, 17] on span "全部(3)" at bounding box center [484, 18] width 52 height 6
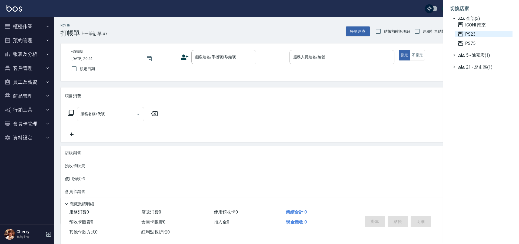
click at [473, 33] on span "PS23" at bounding box center [483, 34] width 53 height 6
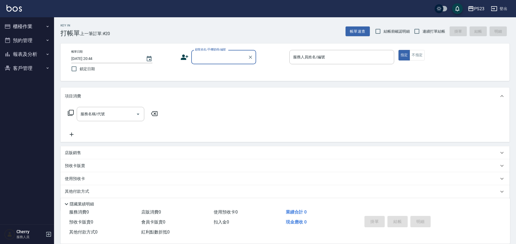
click at [35, 55] on button "報表及分析" at bounding box center [27, 54] width 50 height 14
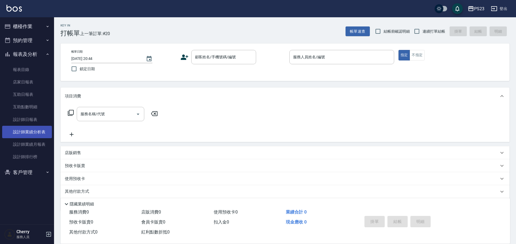
click at [32, 126] on link "設計師業績分析表" at bounding box center [27, 132] width 50 height 12
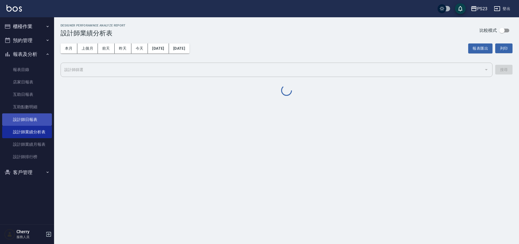
click at [31, 122] on link "設計師日報表" at bounding box center [27, 119] width 50 height 12
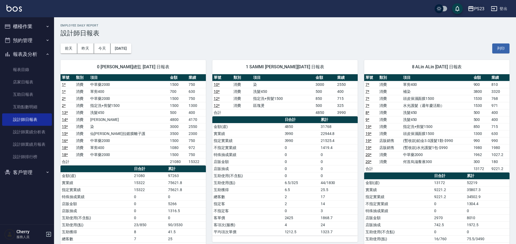
click at [476, 5] on button "PS23" at bounding box center [475, 8] width 21 height 11
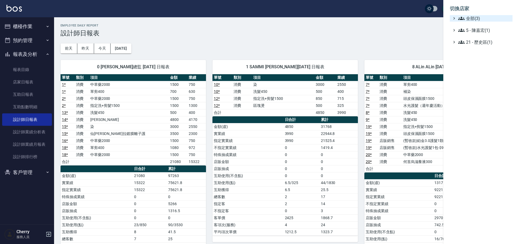
click at [469, 20] on span "全部(3)" at bounding box center [484, 18] width 52 height 6
click at [469, 26] on span "ICONI 南京" at bounding box center [483, 25] width 53 height 6
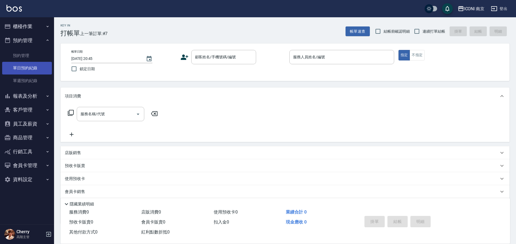
click at [33, 68] on link "單日預約紀錄" at bounding box center [27, 68] width 50 height 12
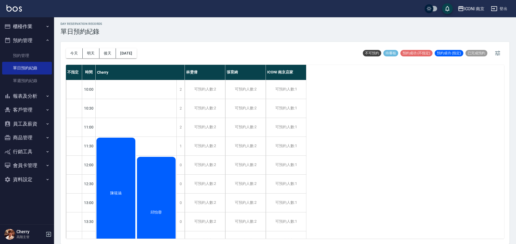
click at [25, 109] on button "客戶管理" at bounding box center [27, 110] width 50 height 14
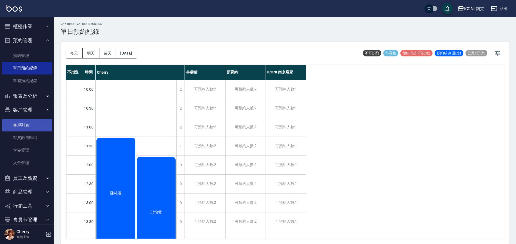
click at [22, 121] on link "客戶列表" at bounding box center [27, 125] width 50 height 12
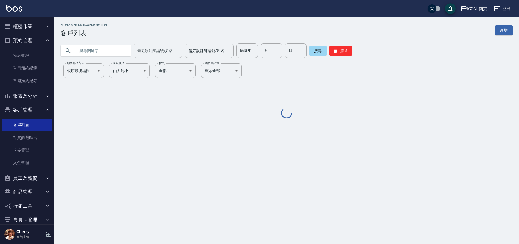
click at [120, 54] on input "text" at bounding box center [101, 50] width 51 height 15
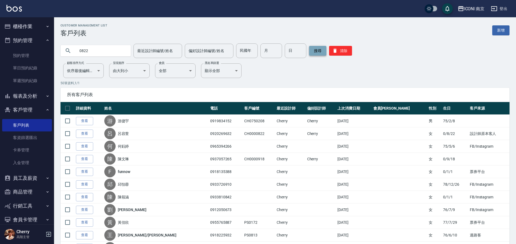
type input "0822"
click at [321, 53] on button "搜尋" at bounding box center [317, 51] width 17 height 10
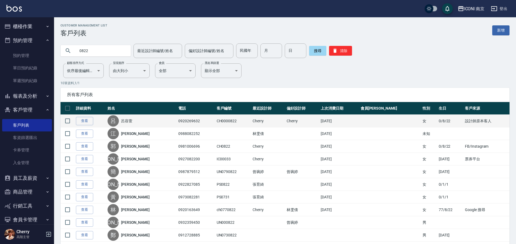
click at [78, 126] on td "查看" at bounding box center [91, 121] width 32 height 13
click at [79, 122] on link "查看" at bounding box center [84, 121] width 17 height 8
click at [79, 122] on div "Customer Management List 客戶列表 新增 0822 最近設計師編號/姓名 最近設計師編號/姓名 偏好設計師編號/姓名 偏好設計師編號/…" at bounding box center [258, 133] width 516 height 267
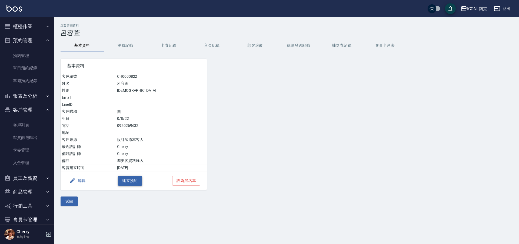
click at [128, 181] on button "建立預約" at bounding box center [130, 181] width 24 height 10
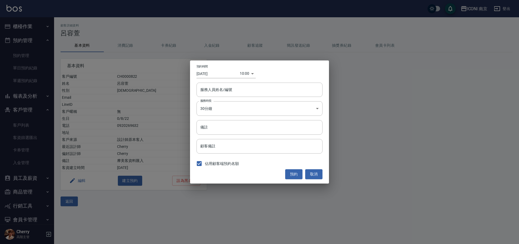
click at [245, 73] on body "ICONI 南京 登出 櫃檯作業 打帳單 帳單列表 掛單列表 座位開單 營業儀表板 現金收支登錄 高階收支登錄 材料自購登錄 每日結帳 排班表 現場電腦打卡 …" at bounding box center [259, 122] width 519 height 244
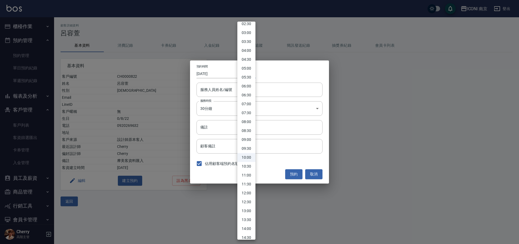
scroll to position [101, 0]
click at [247, 202] on li "15:30" at bounding box center [246, 203] width 18 height 9
type input "1760081400000"
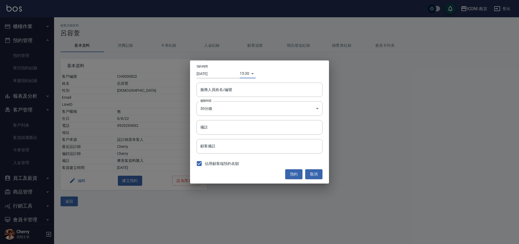
click at [217, 82] on div "預約時間 [DATE] 15:30 1760081400000 服務人員姓名/編號 服務人員姓名/編號 服務時長 30分鐘 1 服務時長 備註 備註 顧客備註…" at bounding box center [259, 122] width 139 height 123
click at [217, 86] on div "服務人員姓名/編號 服務人員姓名/編號" at bounding box center [259, 90] width 126 height 14
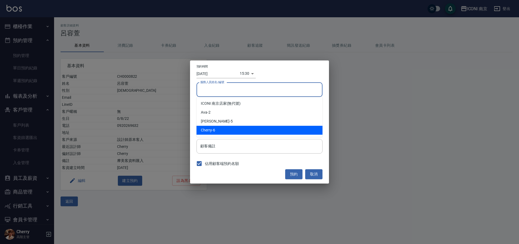
click at [211, 128] on span "Cherry" at bounding box center [206, 130] width 11 height 6
type input "Cherry-6"
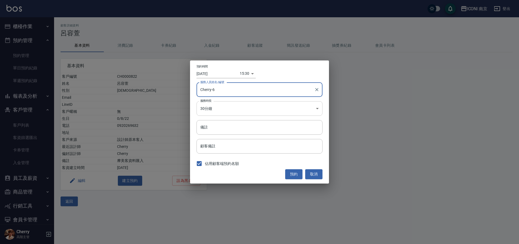
click at [214, 112] on body "ICONI 南京 登出 櫃檯作業 打帳單 帳單列表 掛單列表 座位開單 營業儀表板 現金收支登錄 高階收支登錄 材料自購登錄 每日結帳 排班表 現場電腦打卡 …" at bounding box center [259, 122] width 519 height 244
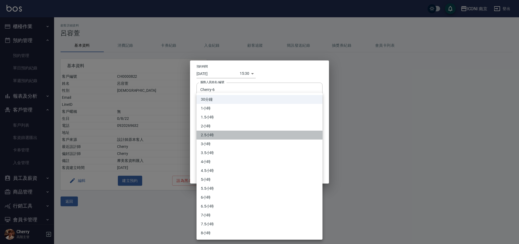
click at [213, 134] on li "2.5小時" at bounding box center [259, 135] width 126 height 9
type input "5"
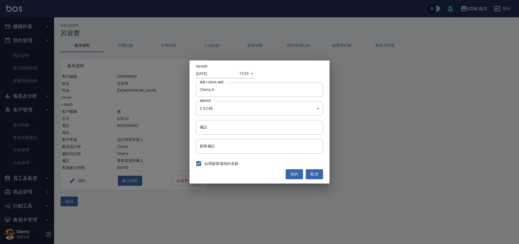
click at [221, 135] on div "預約時間 [DATE] 15:30 1760081400000 服務人員姓名/編號 [PERSON_NAME]-6 服務人員姓名/編號 服務時長 2.5小時 …" at bounding box center [259, 122] width 140 height 123
click at [221, 131] on input "備註" at bounding box center [259, 127] width 127 height 15
type input "染"
click at [296, 175] on button "預約" at bounding box center [294, 174] width 17 height 10
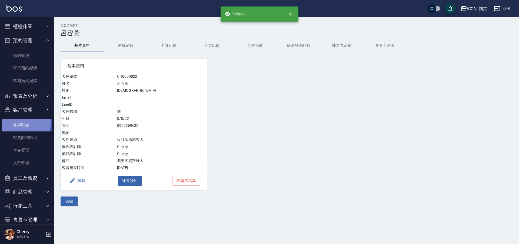
click at [21, 123] on link "客戶列表" at bounding box center [27, 125] width 50 height 12
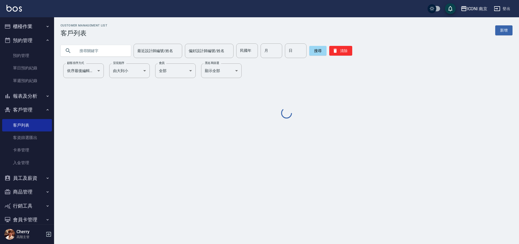
click at [105, 45] on input "text" at bounding box center [101, 50] width 51 height 15
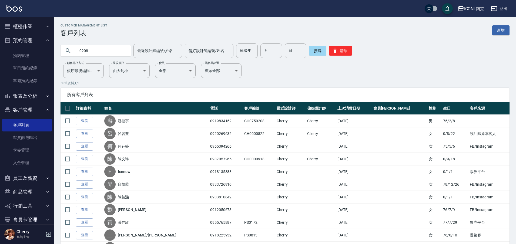
type input "0208"
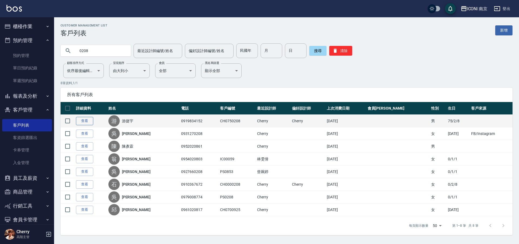
click at [82, 122] on link "查看" at bounding box center [84, 121] width 17 height 8
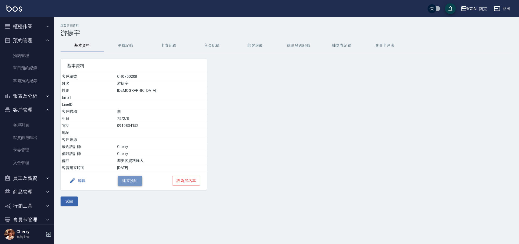
click at [121, 178] on button "建立預約" at bounding box center [130, 181] width 24 height 10
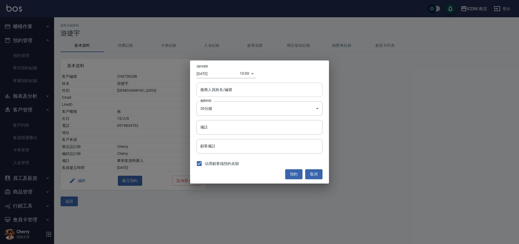
click at [226, 91] on input "服務人員姓名/編號" at bounding box center [259, 89] width 121 height 9
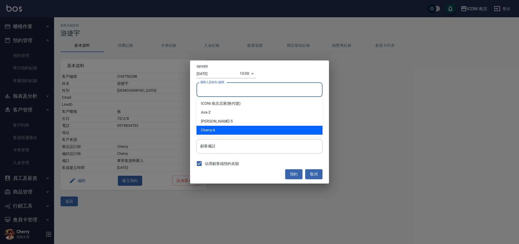
click at [217, 129] on div "Cherry -6" at bounding box center [259, 130] width 126 height 9
type input "Cherry-6"
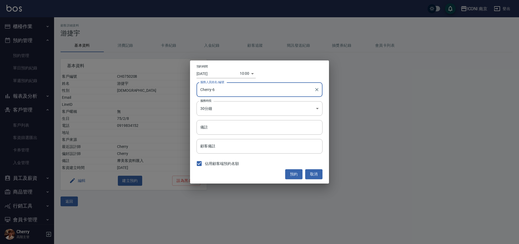
click at [243, 75] on body "ICONI 南京 登出 櫃檯作業 打帳單 帳單列表 掛單列表 座位開單 營業儀表板 現金收支登錄 高階收支登錄 材料自購登錄 每日結帳 排班表 現場電腦打卡 …" at bounding box center [259, 122] width 519 height 244
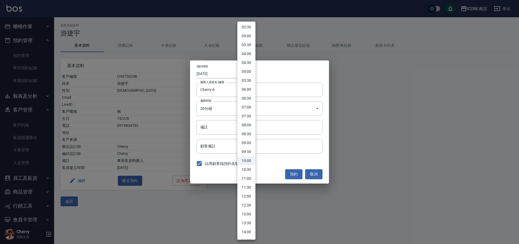
scroll to position [135, 0]
click at [244, 216] on li "18:00" at bounding box center [246, 214] width 18 height 9
type input "1760090400000"
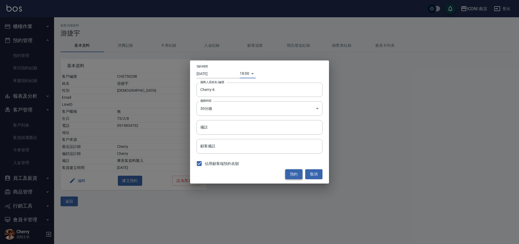
click at [292, 174] on button "預約" at bounding box center [293, 174] width 17 height 10
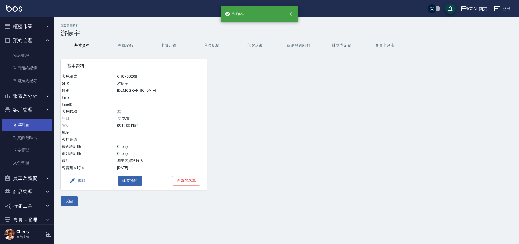
click at [22, 126] on link "客戶列表" at bounding box center [27, 125] width 50 height 12
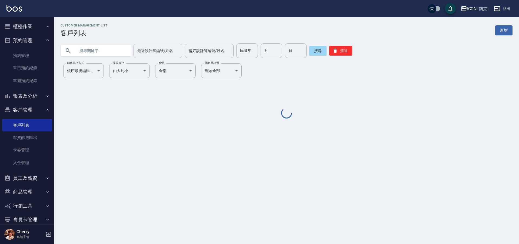
click at [115, 50] on input "text" at bounding box center [101, 50] width 51 height 15
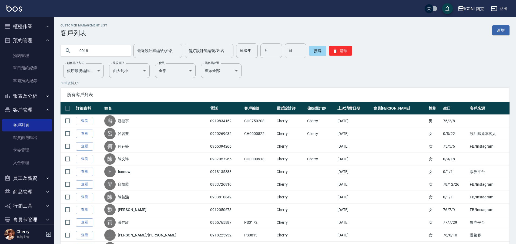
type input "0918"
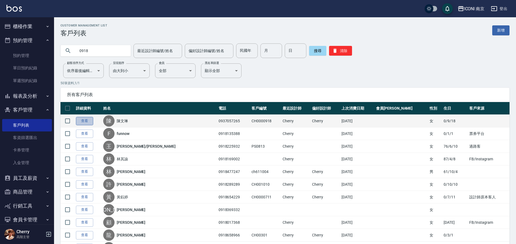
click at [83, 122] on link "查看" at bounding box center [84, 121] width 17 height 8
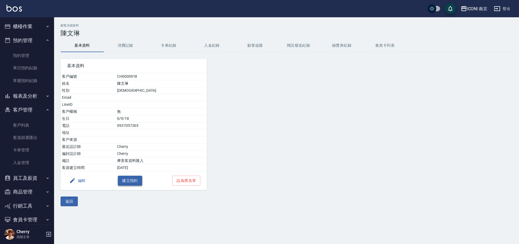
click at [123, 183] on button "建立預約" at bounding box center [130, 181] width 24 height 10
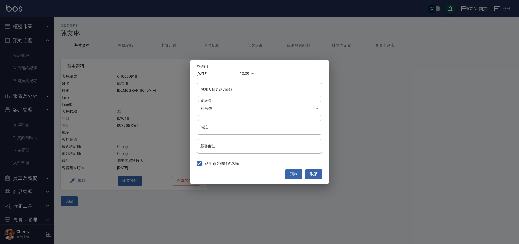
click at [239, 94] on input "服務人員姓名/編號" at bounding box center [259, 89] width 121 height 9
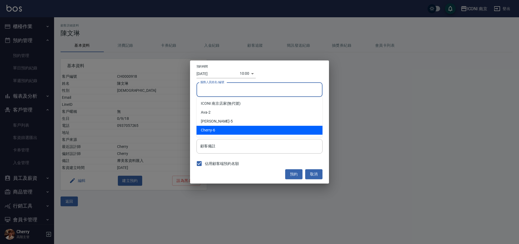
click at [220, 129] on div "Cherry -6" at bounding box center [259, 130] width 126 height 9
type input "Cherry-6"
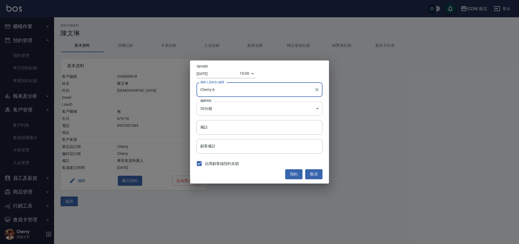
click at [222, 112] on body "ICONI 南京 登出 櫃檯作業 打帳單 帳單列表 掛單列表 座位開單 營業儀表板 現金收支登錄 高階收支登錄 材料自購登錄 每日結帳 排班表 現場電腦打卡 …" at bounding box center [259, 122] width 519 height 244
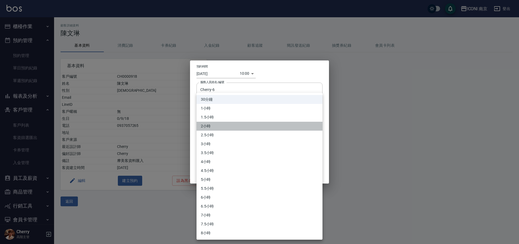
click at [224, 123] on li "2小時" at bounding box center [259, 126] width 126 height 9
type input "4"
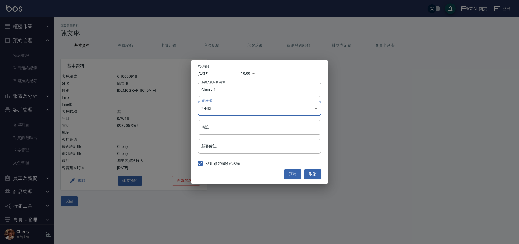
click at [247, 73] on body "ICONI 南京 登出 櫃檯作業 打帳單 帳單列表 掛單列表 座位開單 營業儀表板 現金收支登錄 高階收支登錄 材料自購登錄 每日結帳 排班表 現場電腦打卡 …" at bounding box center [259, 122] width 519 height 244
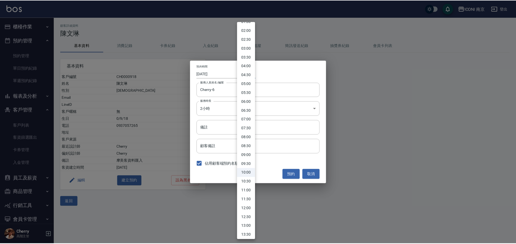
scroll to position [101, 0]
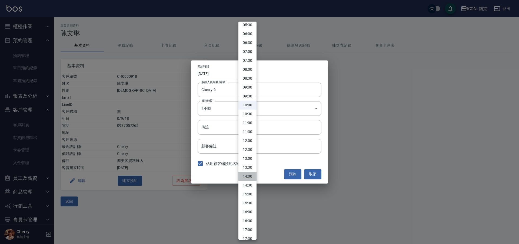
click at [252, 173] on li "14:00" at bounding box center [247, 176] width 18 height 9
type input "1760076000000"
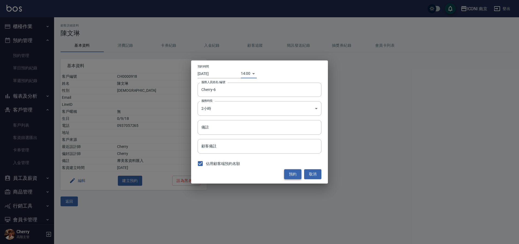
click at [292, 176] on button "預約" at bounding box center [292, 174] width 17 height 10
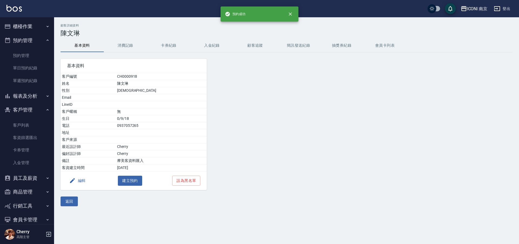
click at [335, 141] on div "基本資料 客戶編號 CH0000918 姓名 [PERSON_NAME] 性別 [DEMOGRAPHIC_DATA] Email LineID 客戶暱稱 無 …" at bounding box center [283, 121] width 458 height 138
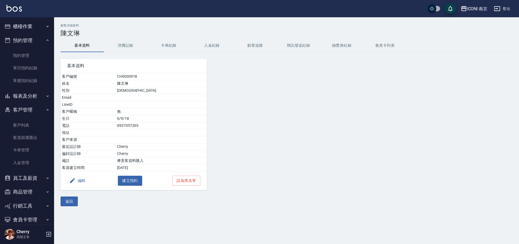
click at [29, 96] on button "報表及分析" at bounding box center [27, 96] width 50 height 14
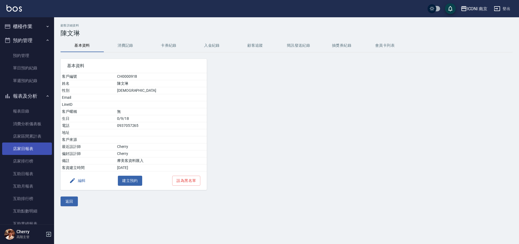
click at [22, 151] on link "店家日報表" at bounding box center [27, 149] width 50 height 12
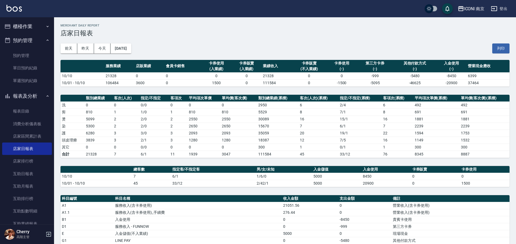
drag, startPoint x: 358, startPoint y: 46, endPoint x: 352, endPoint y: 49, distance: 7.0
click at [358, 45] on div "[DATE] [DATE] [DATE] [DATE] 列印" at bounding box center [285, 48] width 449 height 23
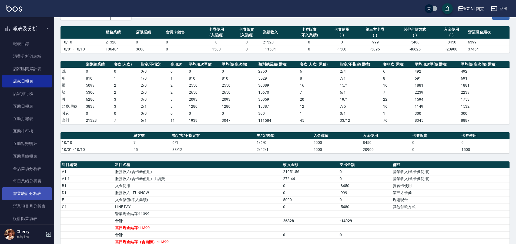
scroll to position [101, 0]
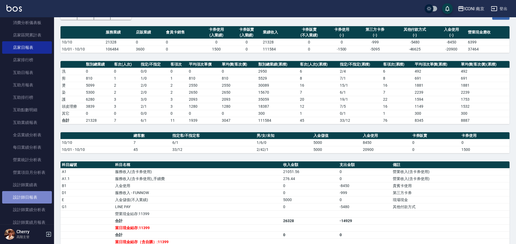
click at [33, 199] on link "設計師日報表" at bounding box center [27, 197] width 50 height 12
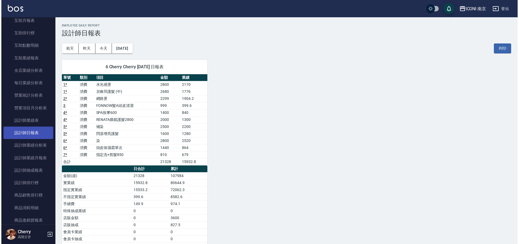
scroll to position [169, 0]
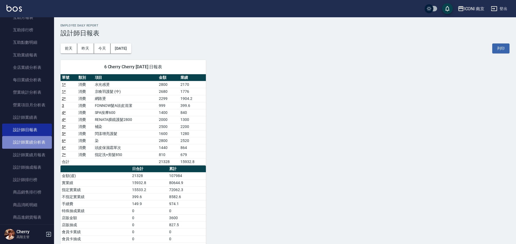
click at [42, 139] on link "設計師業績分析表" at bounding box center [27, 142] width 50 height 12
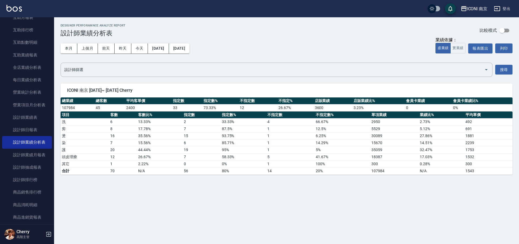
click at [391, 153] on td "18387" at bounding box center [394, 156] width 48 height 7
click at [369, 200] on div "ICONI 南京 [DATE] - [DATE] 設計師業績分析表 列印時間： [DATE][PHONE_NUMBER]:50 Designer Perfor…" at bounding box center [259, 122] width 519 height 244
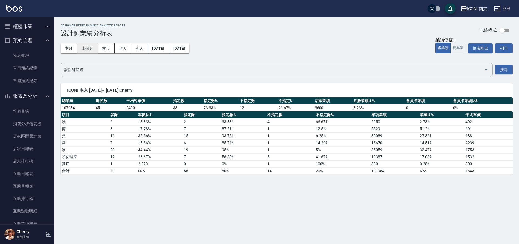
click at [90, 48] on button "上個月" at bounding box center [87, 48] width 21 height 10
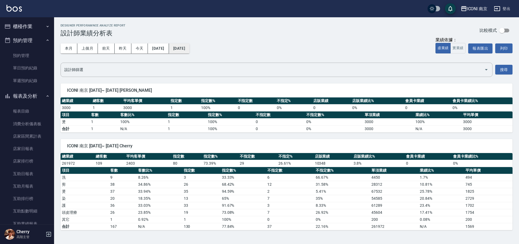
click at [186, 48] on button "[DATE]" at bounding box center [179, 48] width 21 height 10
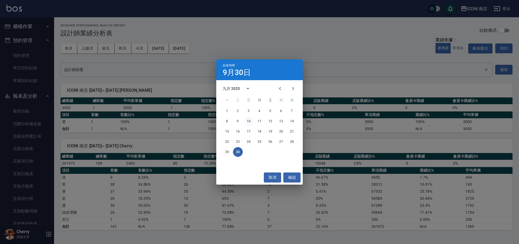
click at [250, 122] on button "10" at bounding box center [249, 121] width 10 height 10
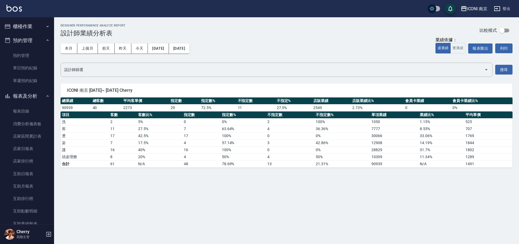
click at [33, 27] on button "櫃檯作業" at bounding box center [27, 26] width 50 height 14
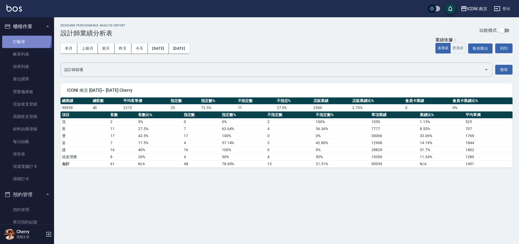
click at [25, 38] on link "打帳單" at bounding box center [27, 42] width 50 height 12
